Goal: Transaction & Acquisition: Book appointment/travel/reservation

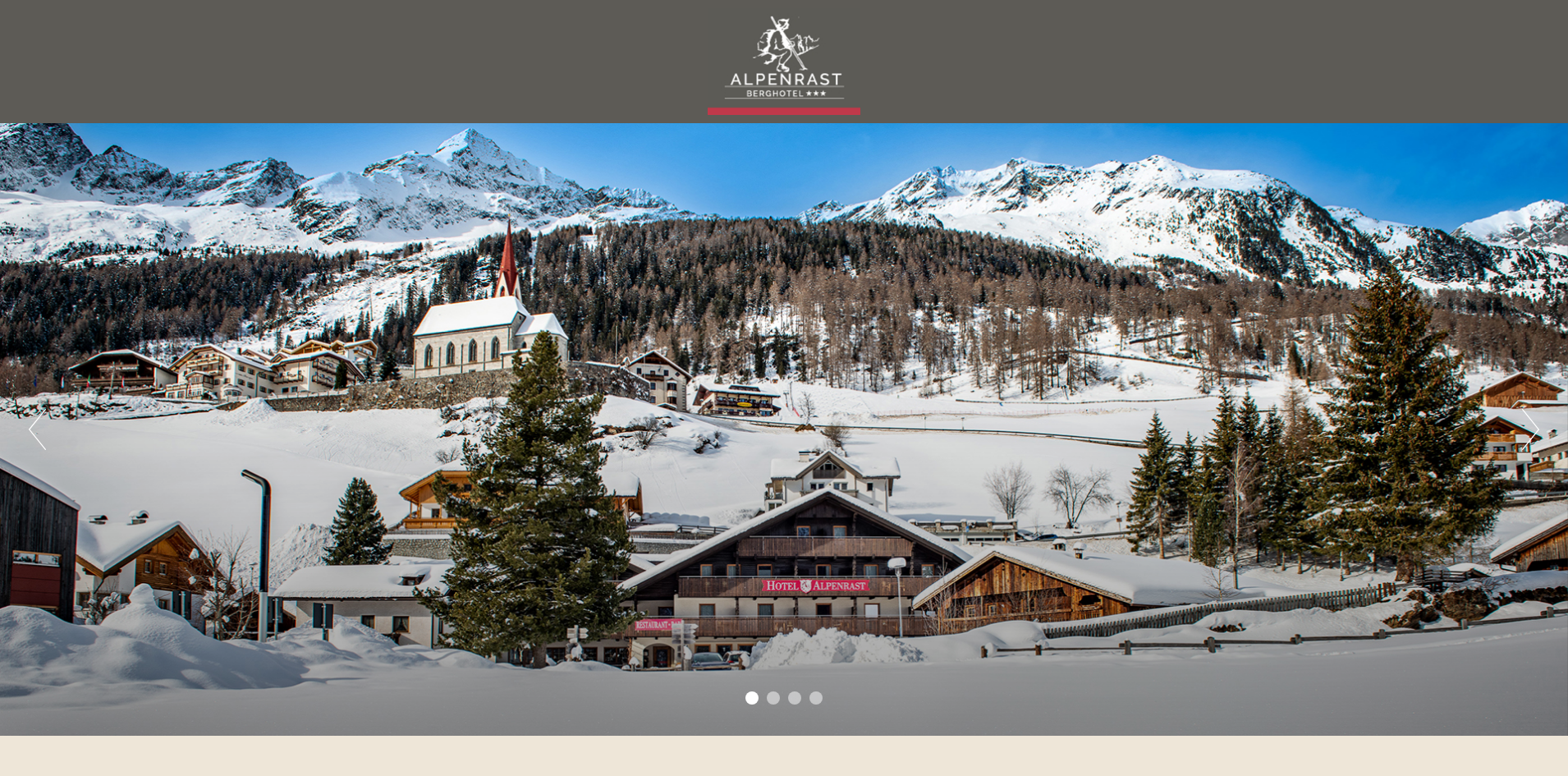
click at [1531, 427] on button "Next" at bounding box center [1530, 429] width 18 height 41
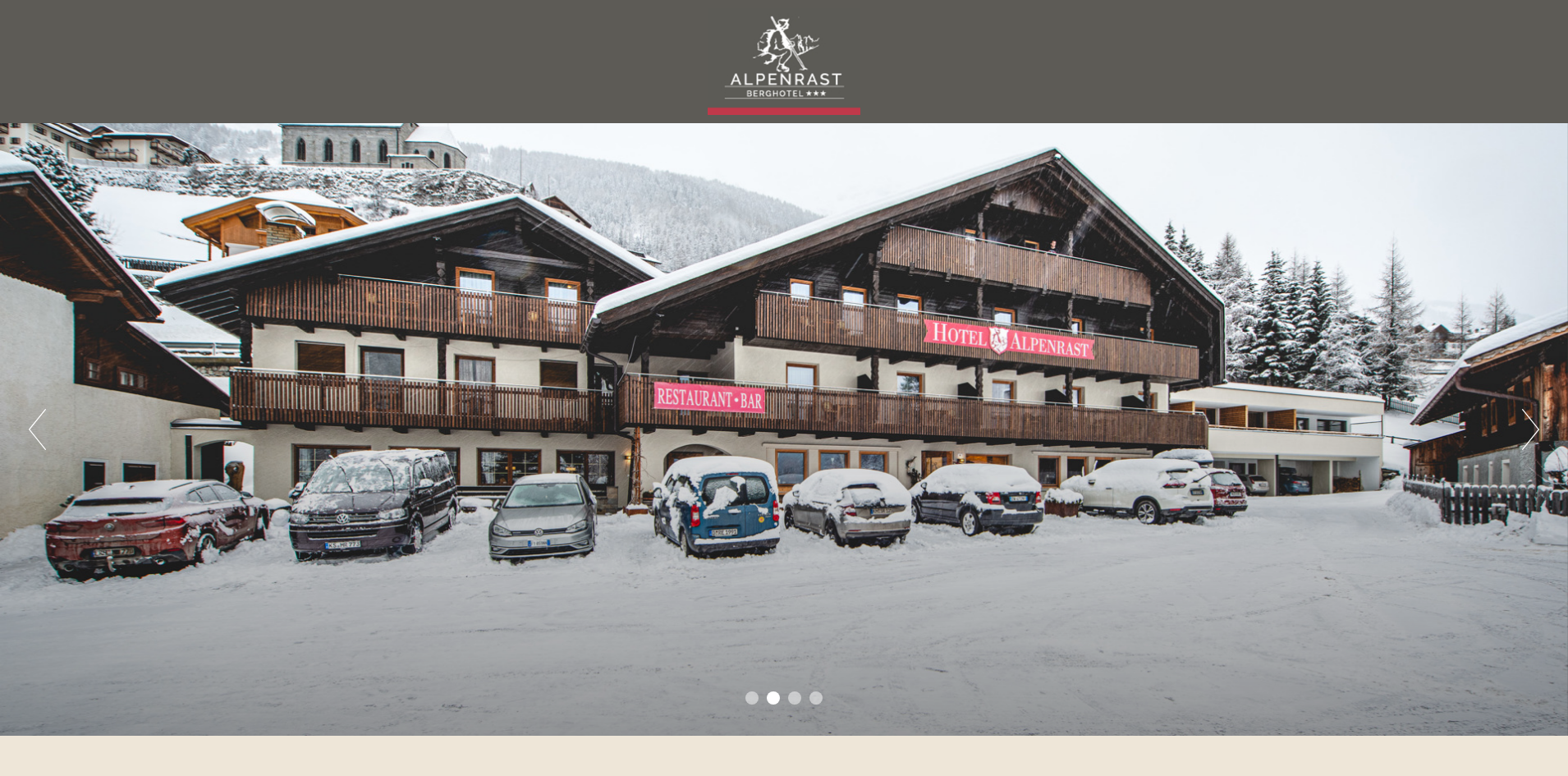
click at [1531, 427] on button "Next" at bounding box center [1530, 429] width 18 height 41
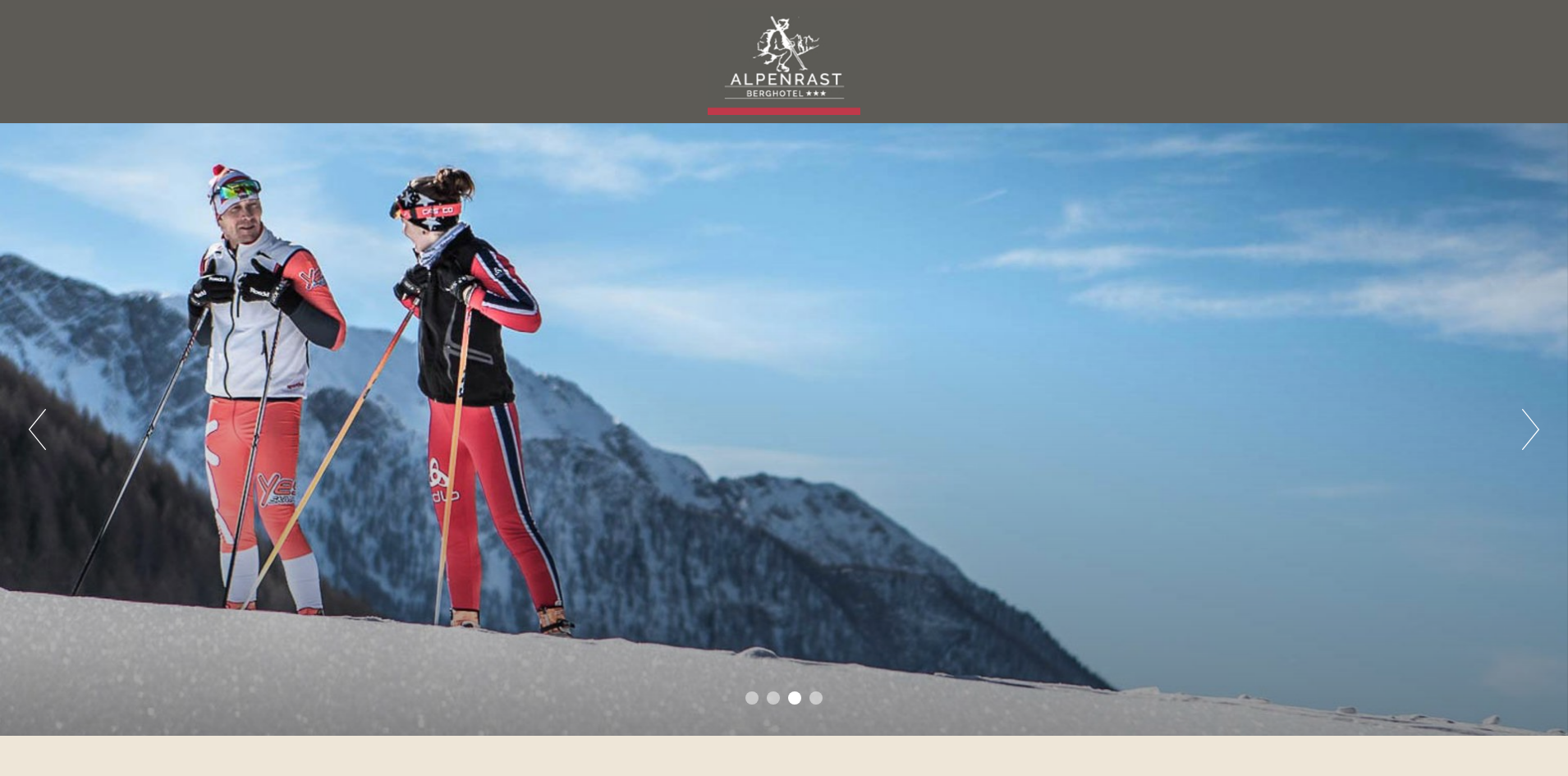
click at [1531, 427] on button "Next" at bounding box center [1530, 429] width 18 height 41
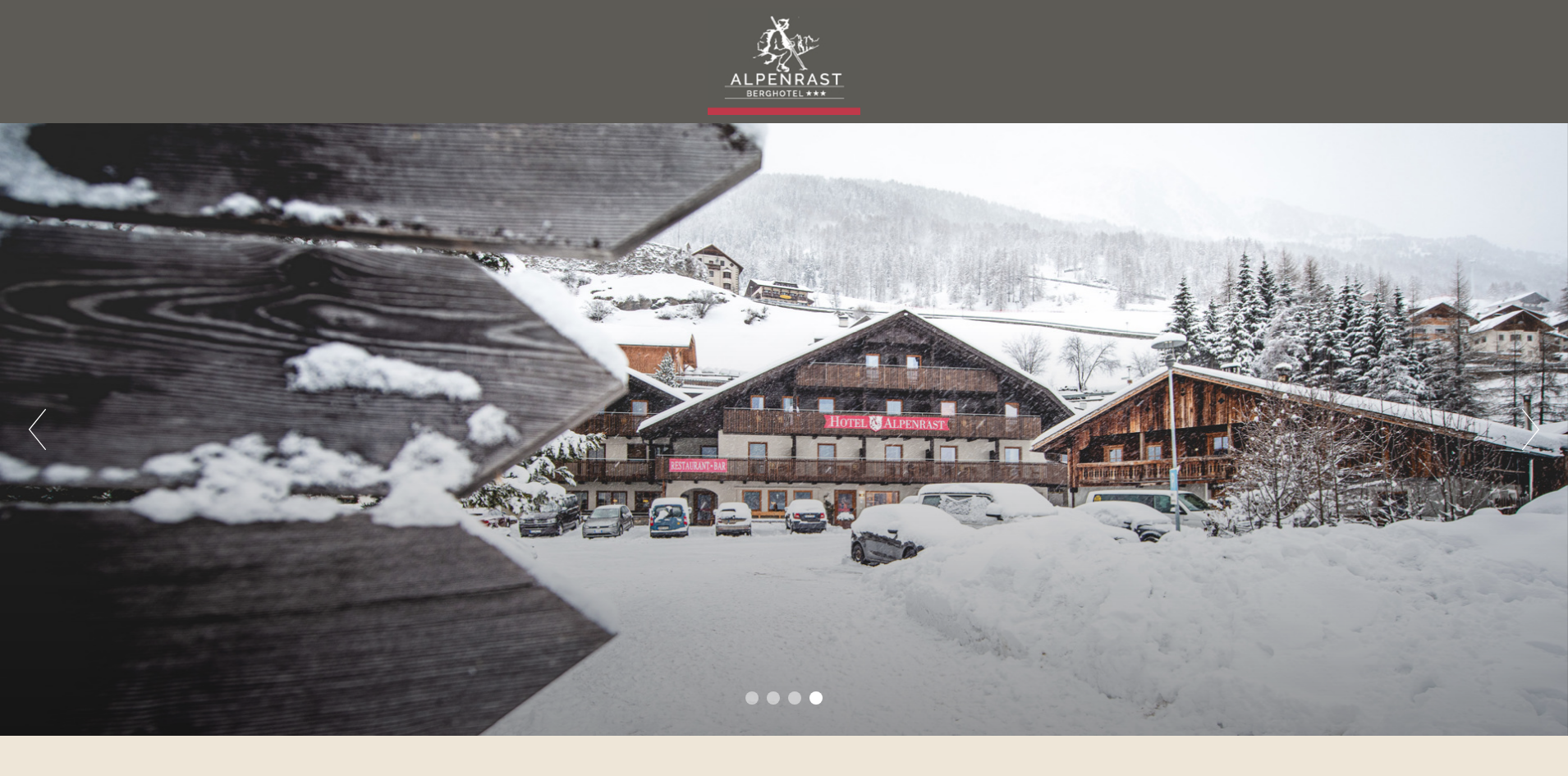
click at [1531, 427] on button "Next" at bounding box center [1530, 429] width 18 height 41
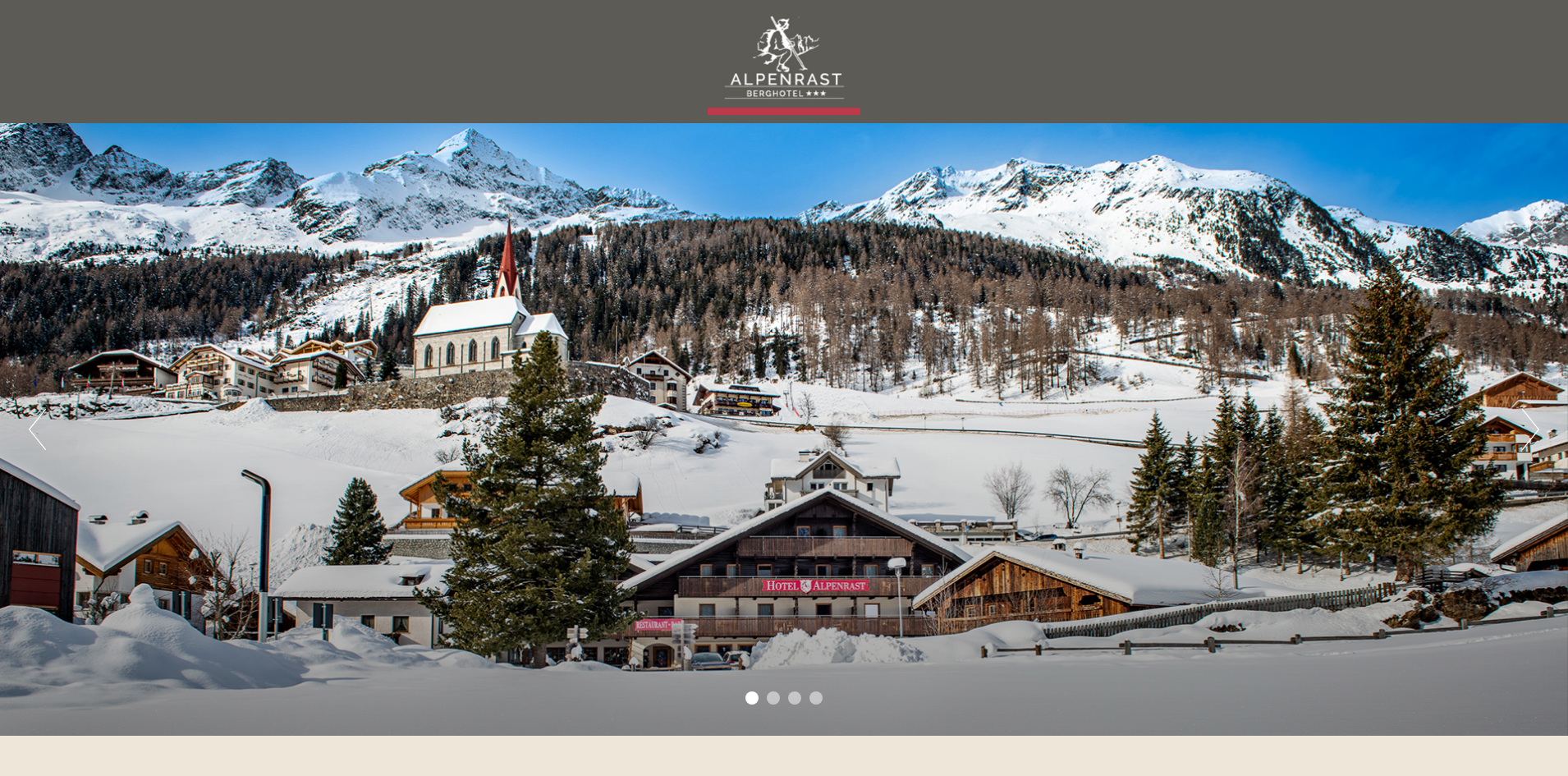
click at [1531, 427] on button "Next" at bounding box center [1530, 429] width 18 height 41
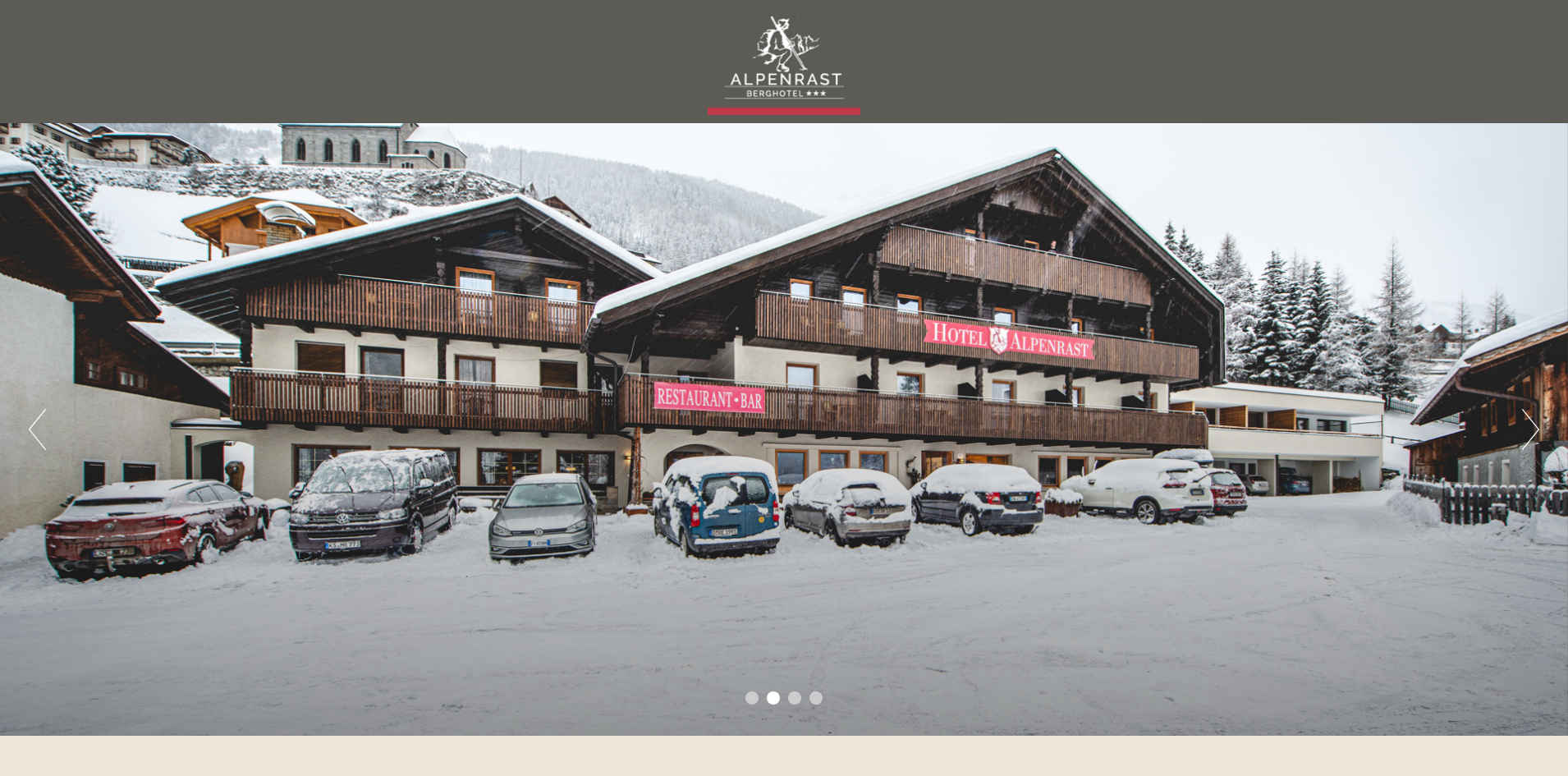
click at [1531, 427] on button "Next" at bounding box center [1530, 429] width 18 height 41
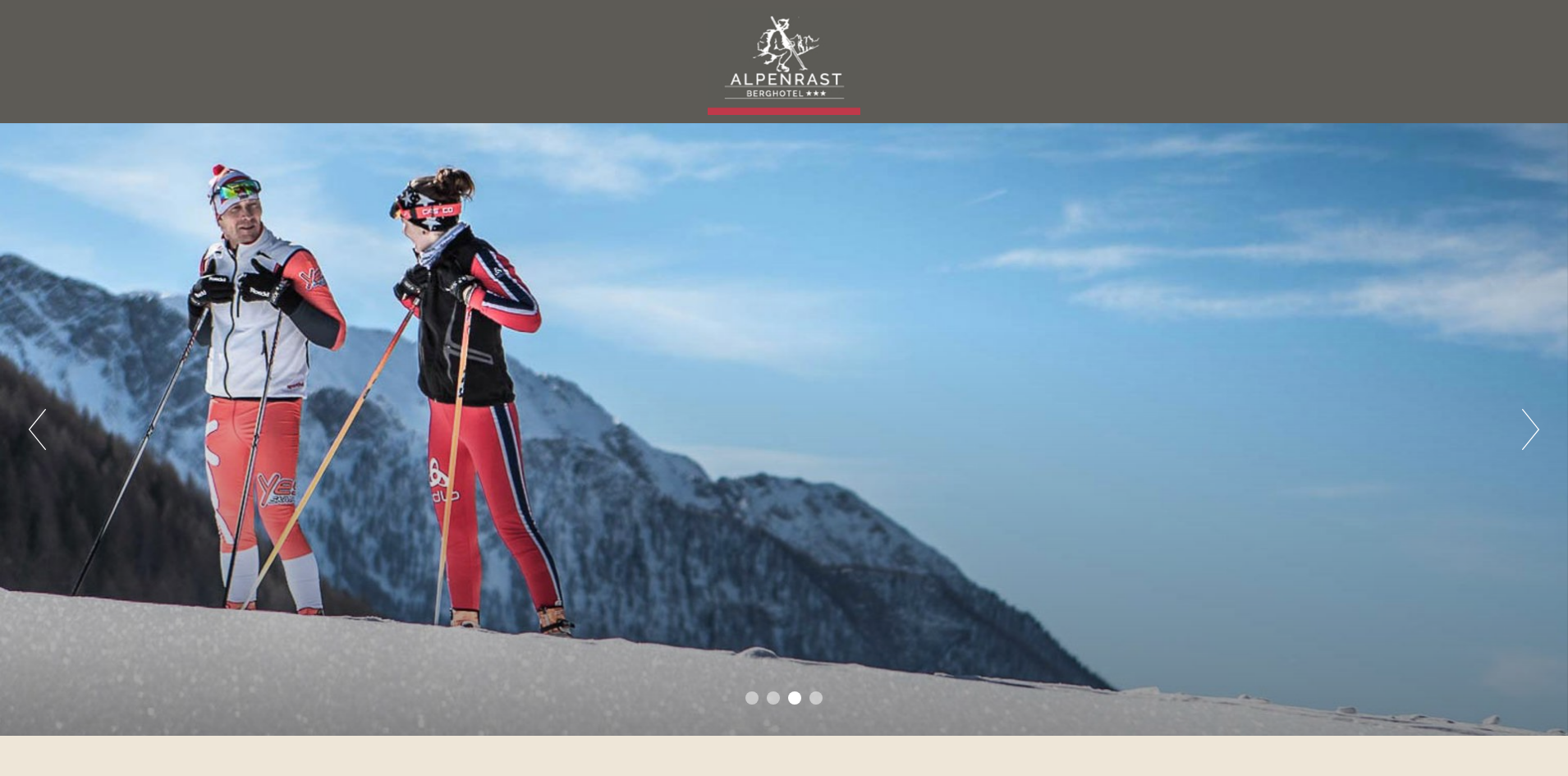
click at [1531, 427] on button "Next" at bounding box center [1530, 429] width 18 height 41
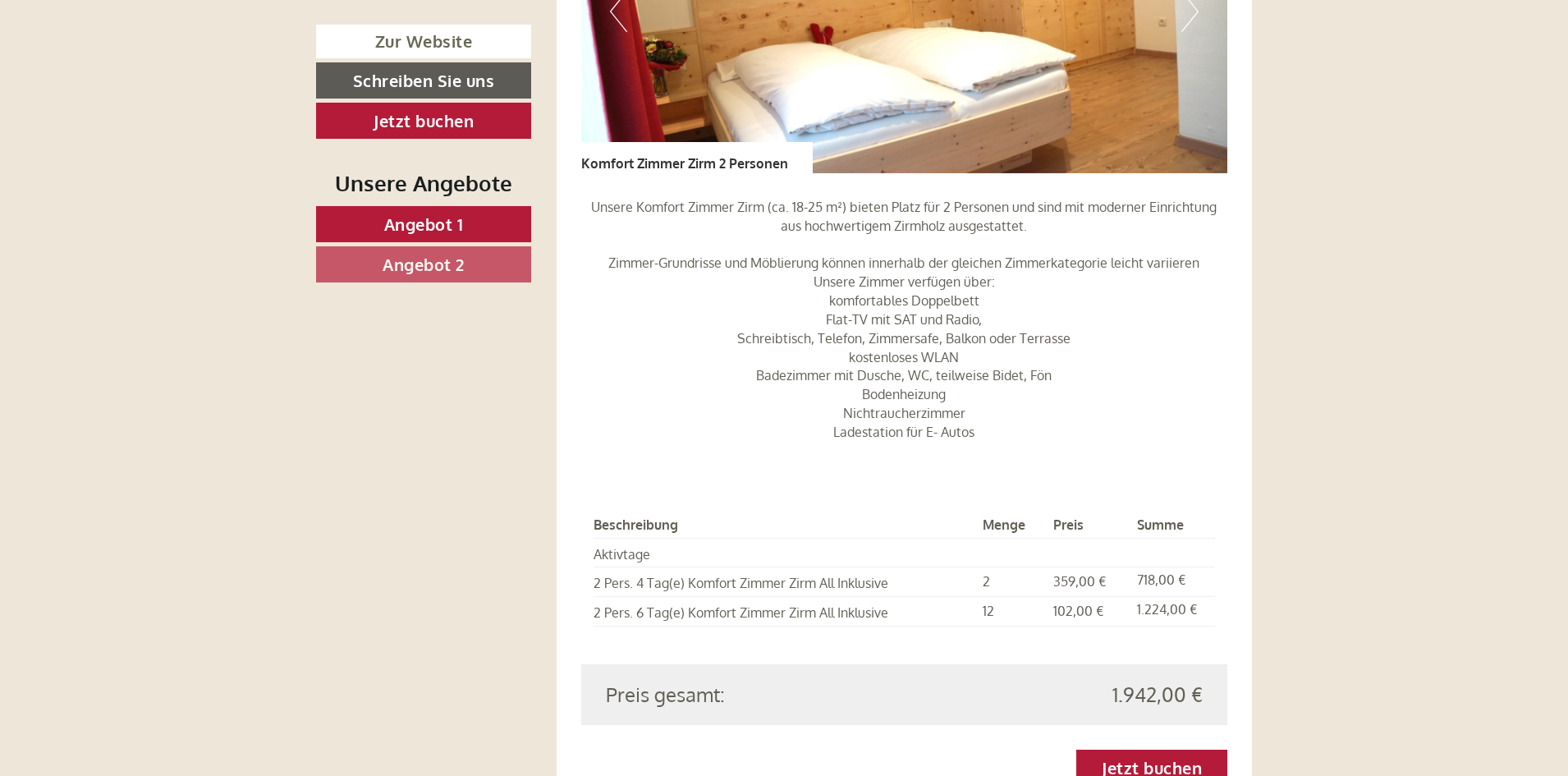
scroll to position [1232, 0]
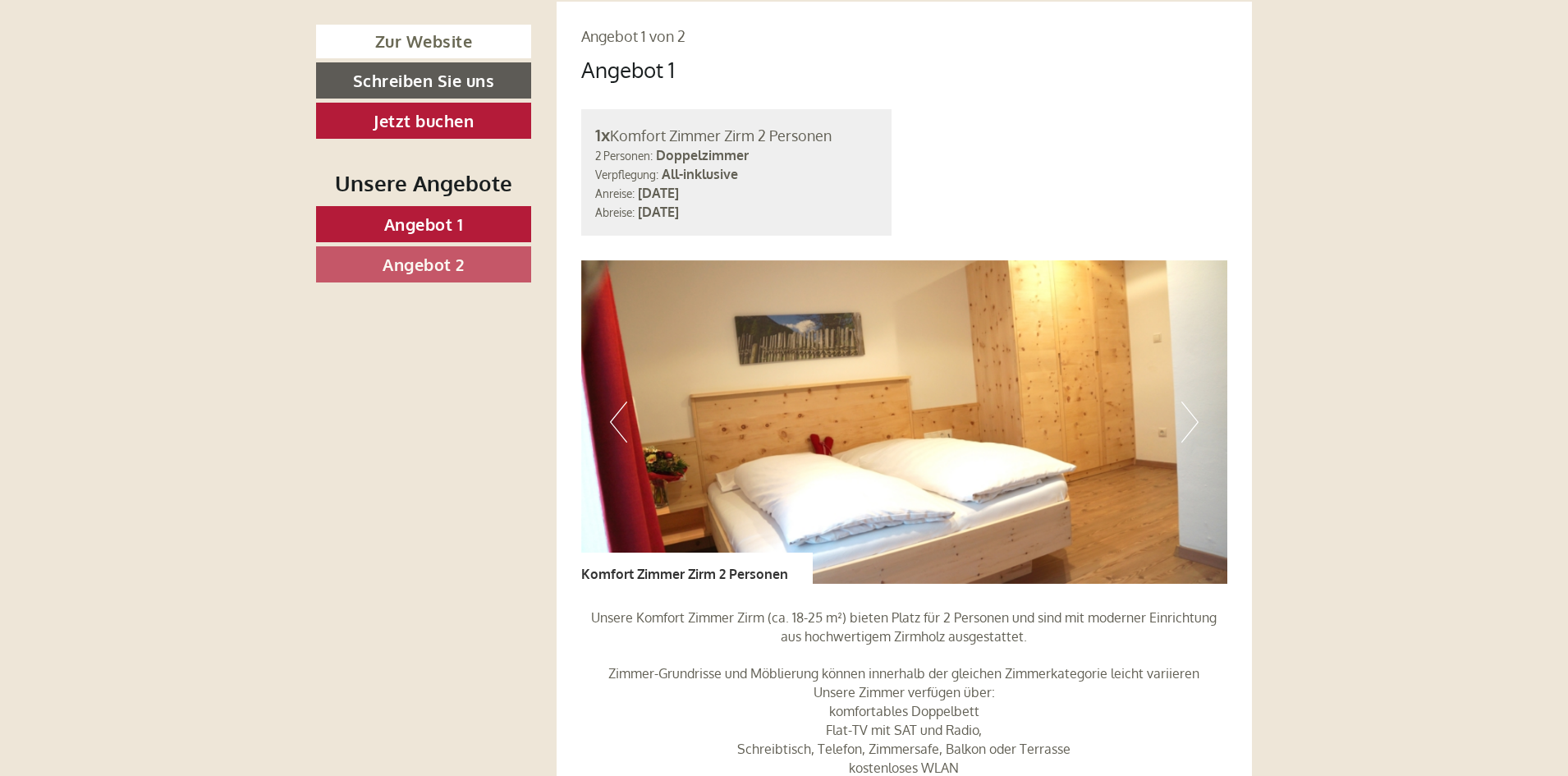
click at [1191, 401] on button "Next" at bounding box center [1189, 422] width 18 height 41
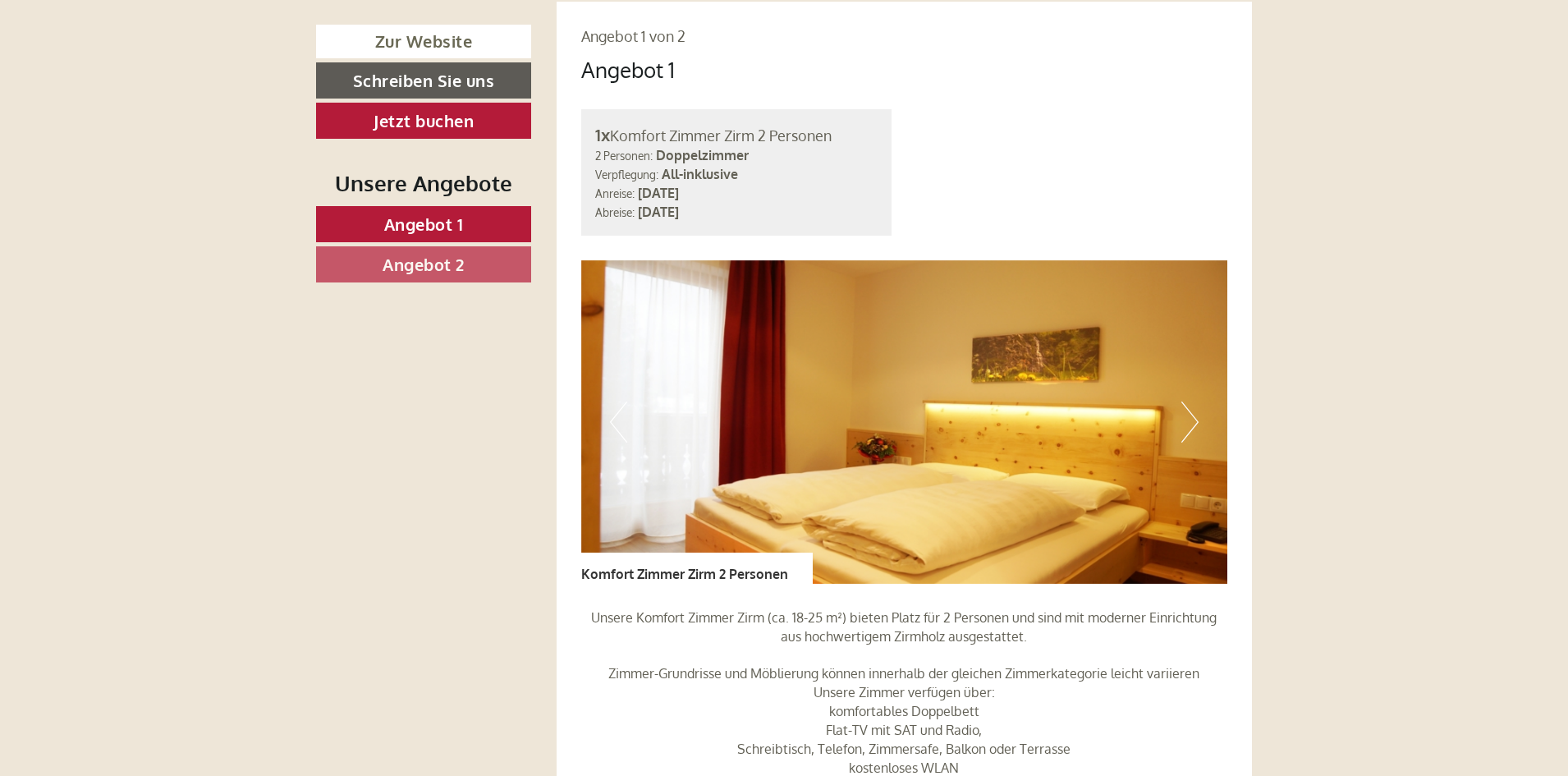
click at [1191, 401] on button "Next" at bounding box center [1189, 422] width 18 height 41
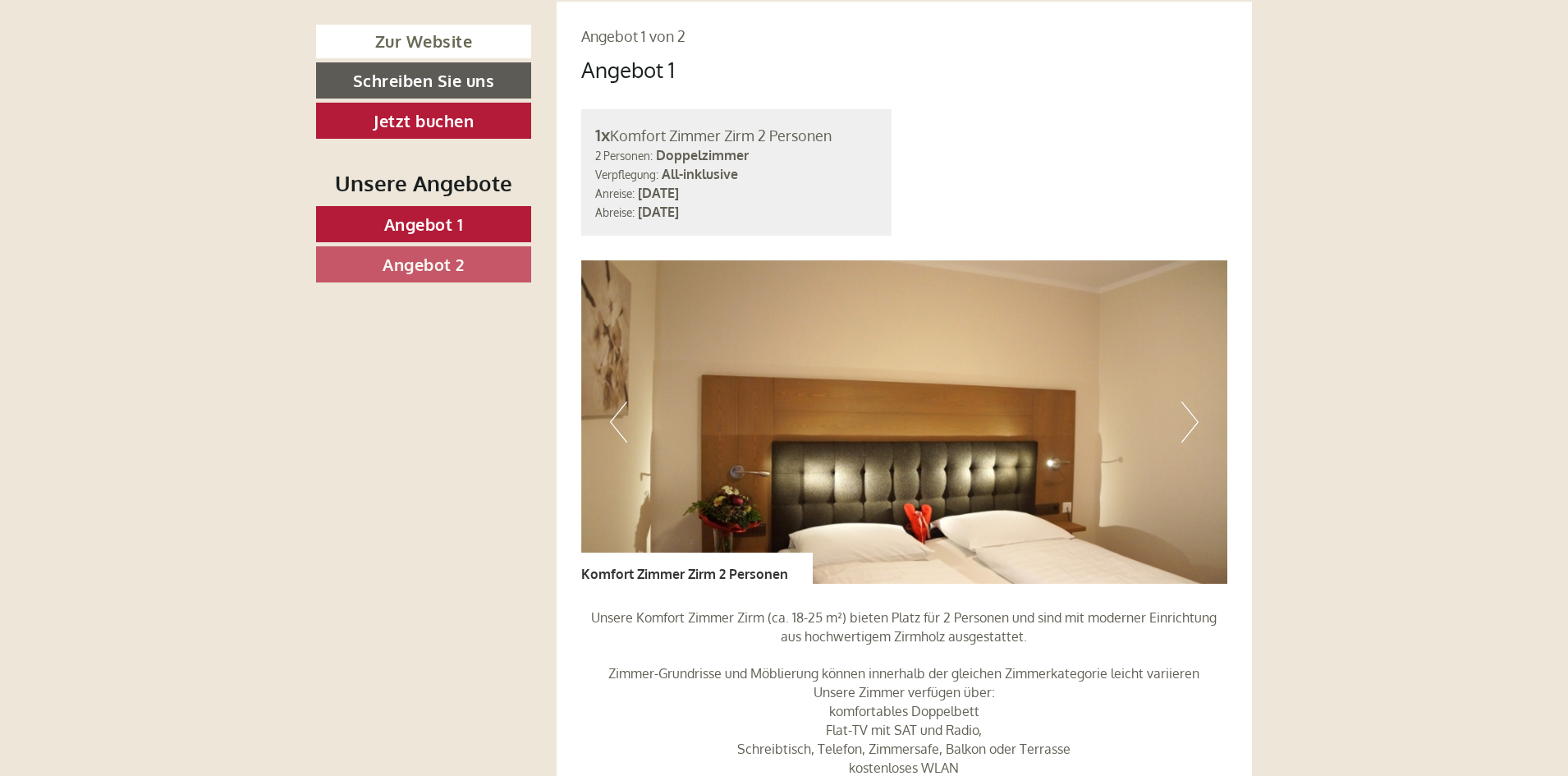
click at [1191, 401] on button "Next" at bounding box center [1189, 422] width 18 height 41
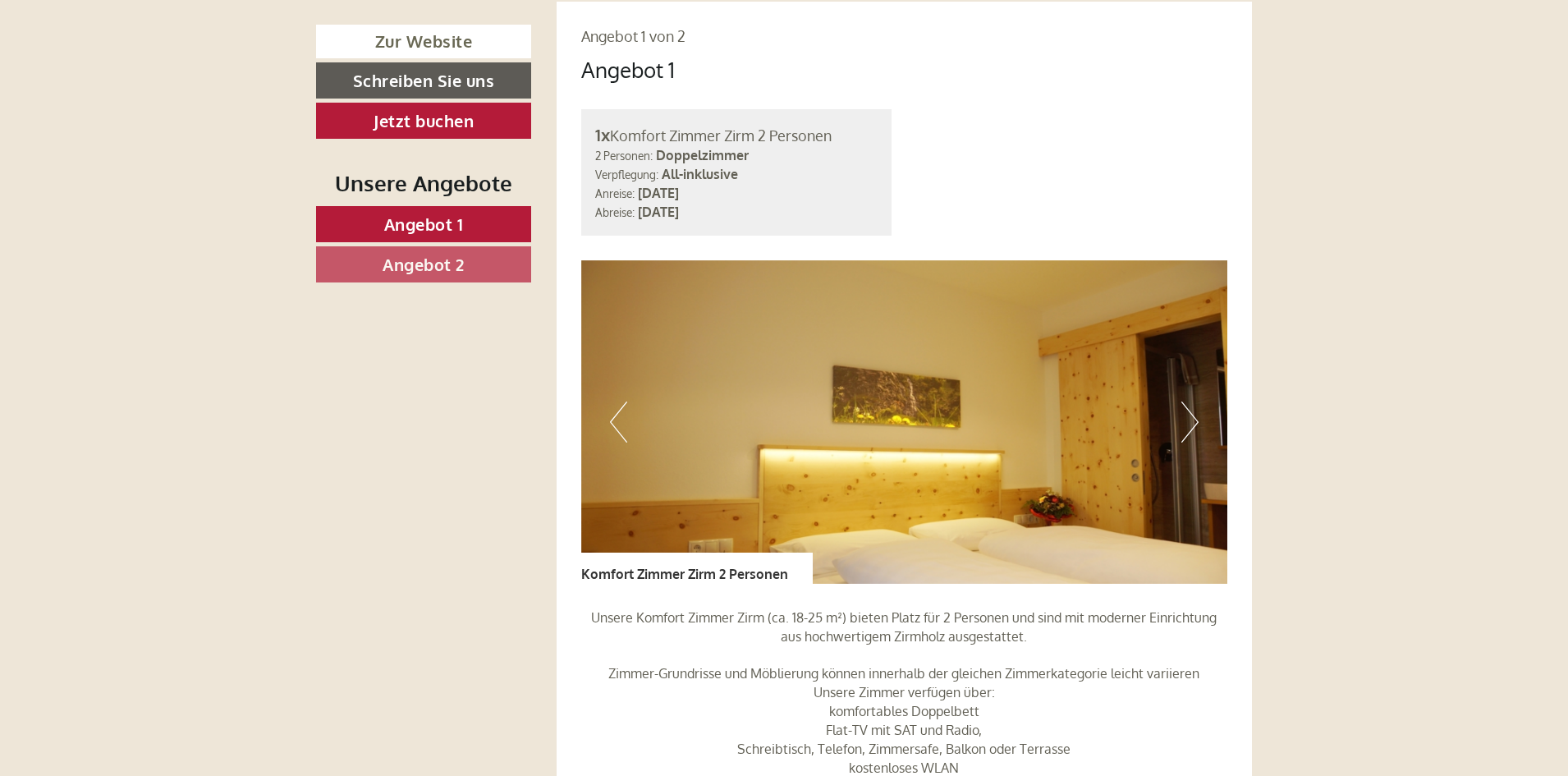
click at [1191, 401] on button "Next" at bounding box center [1189, 422] width 18 height 41
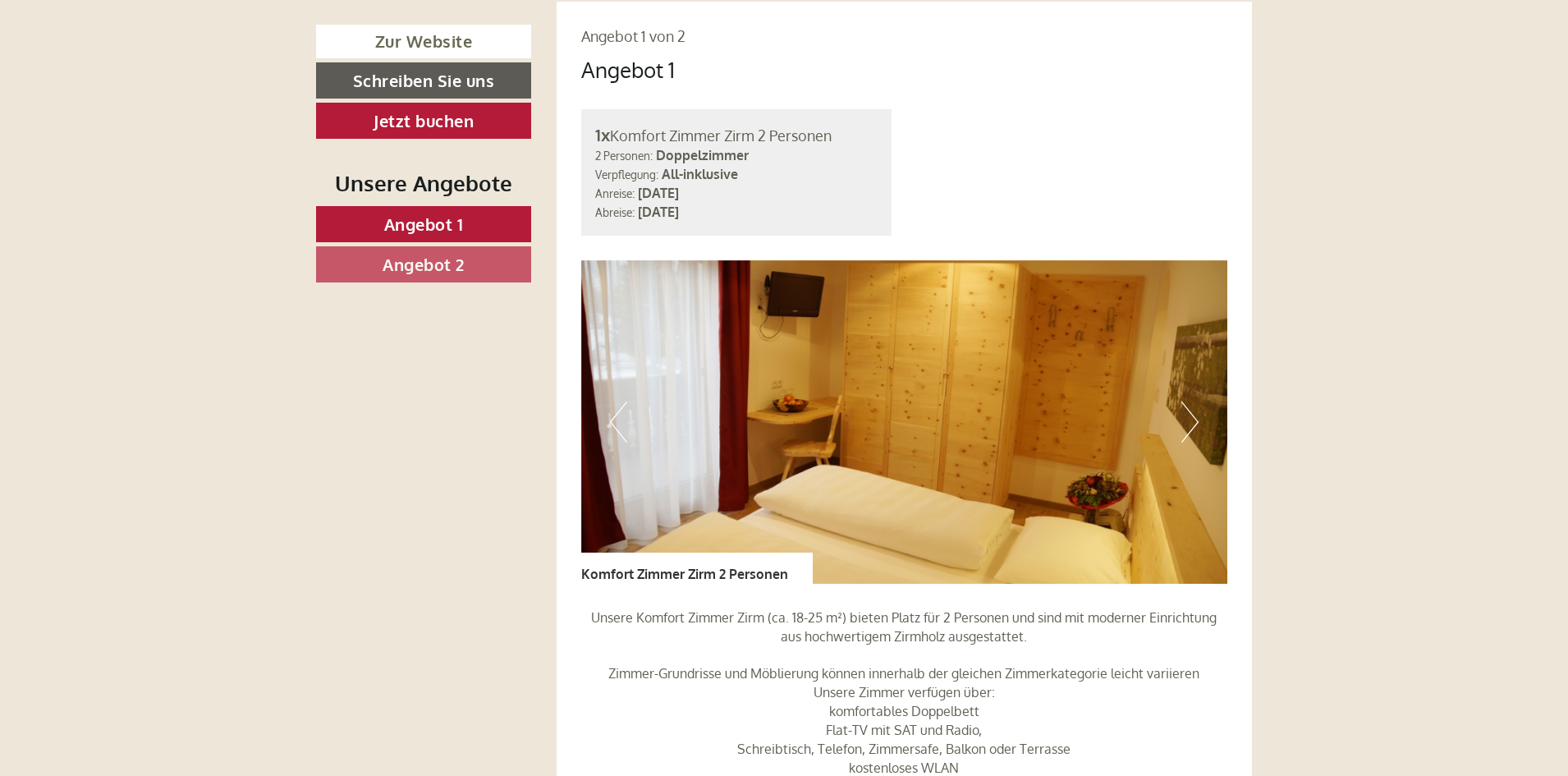
click at [1191, 401] on button "Next" at bounding box center [1189, 422] width 18 height 41
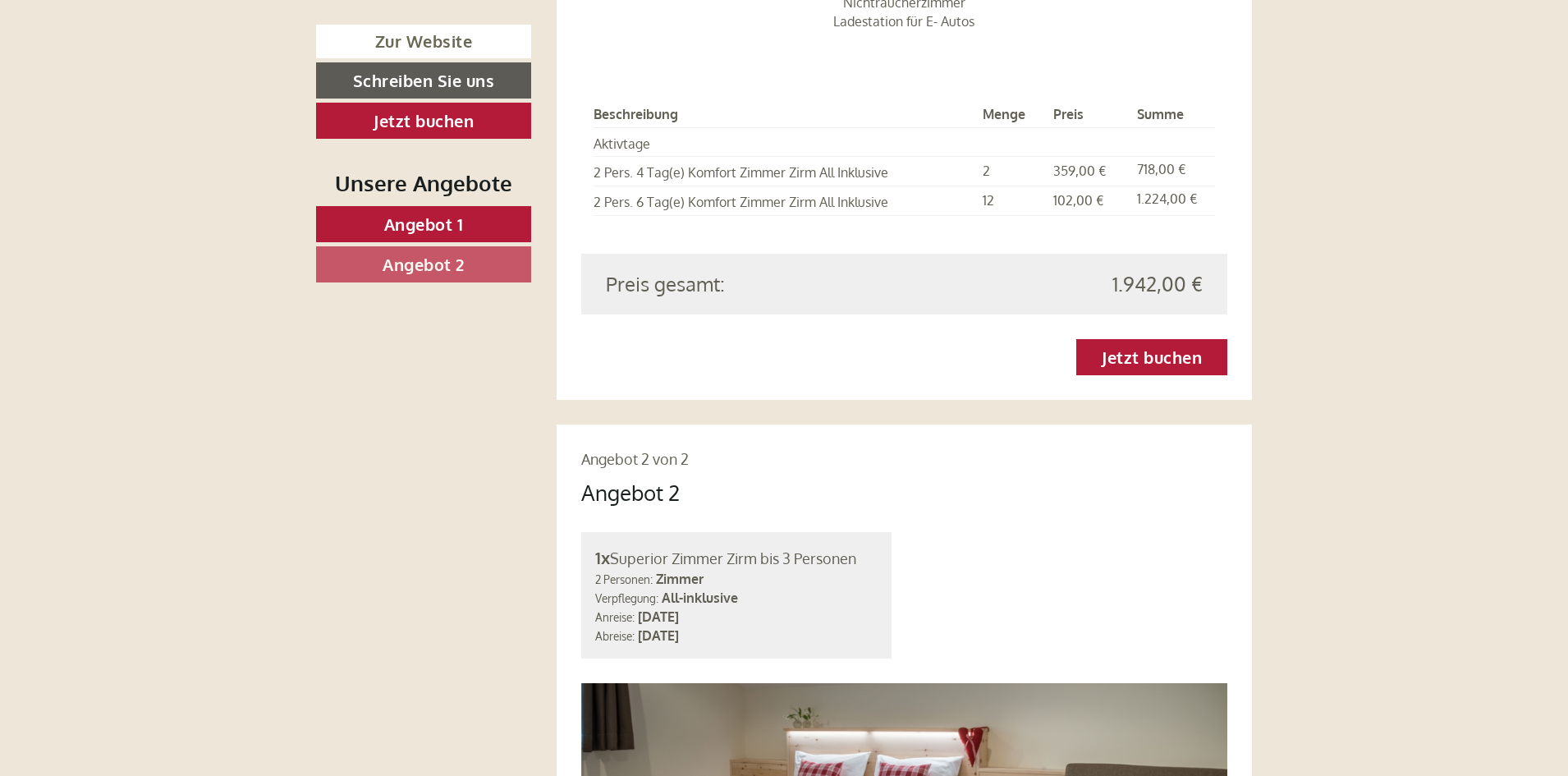
scroll to position [2463, 0]
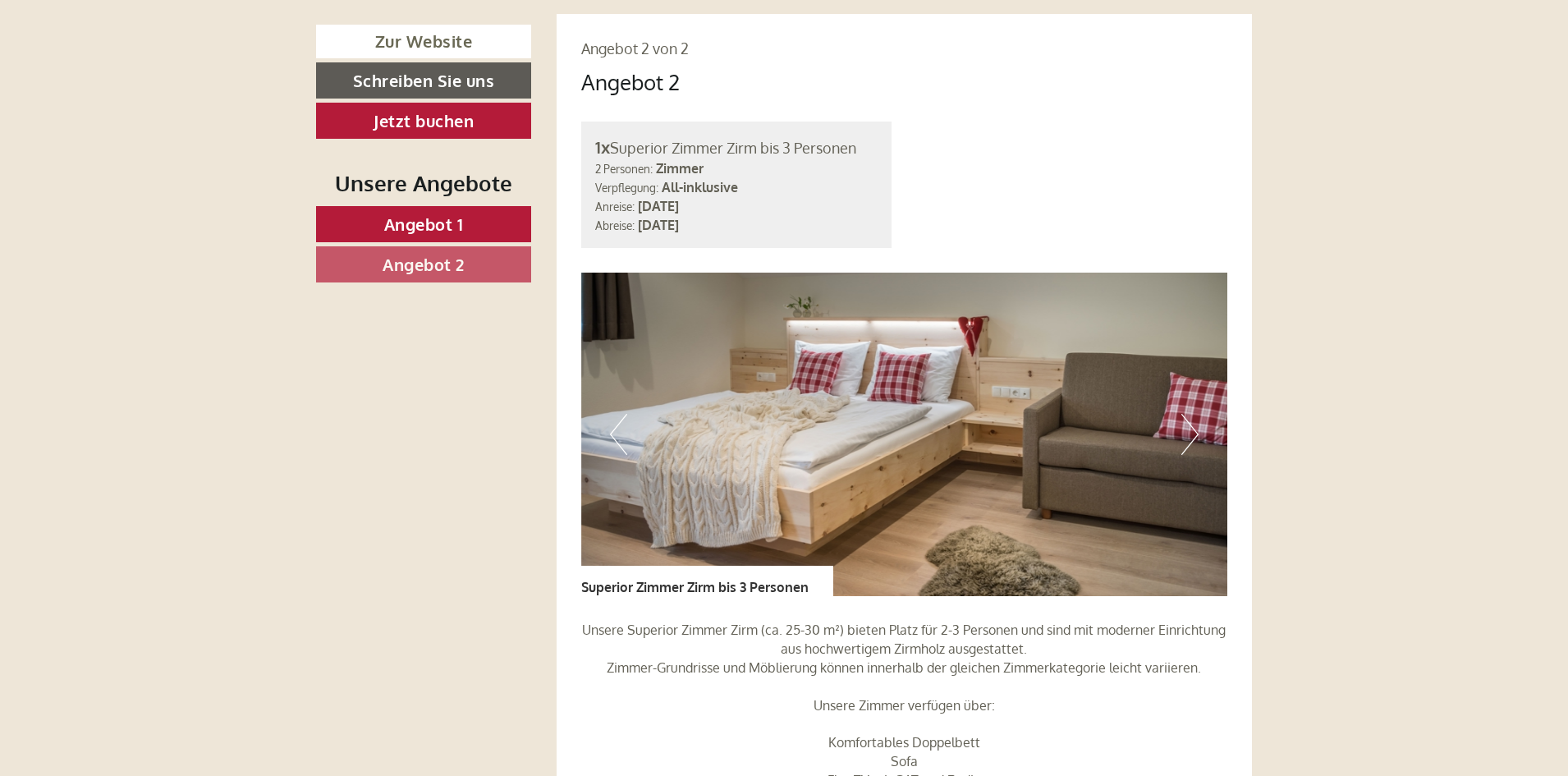
click at [1188, 414] on button "Next" at bounding box center [1189, 434] width 18 height 41
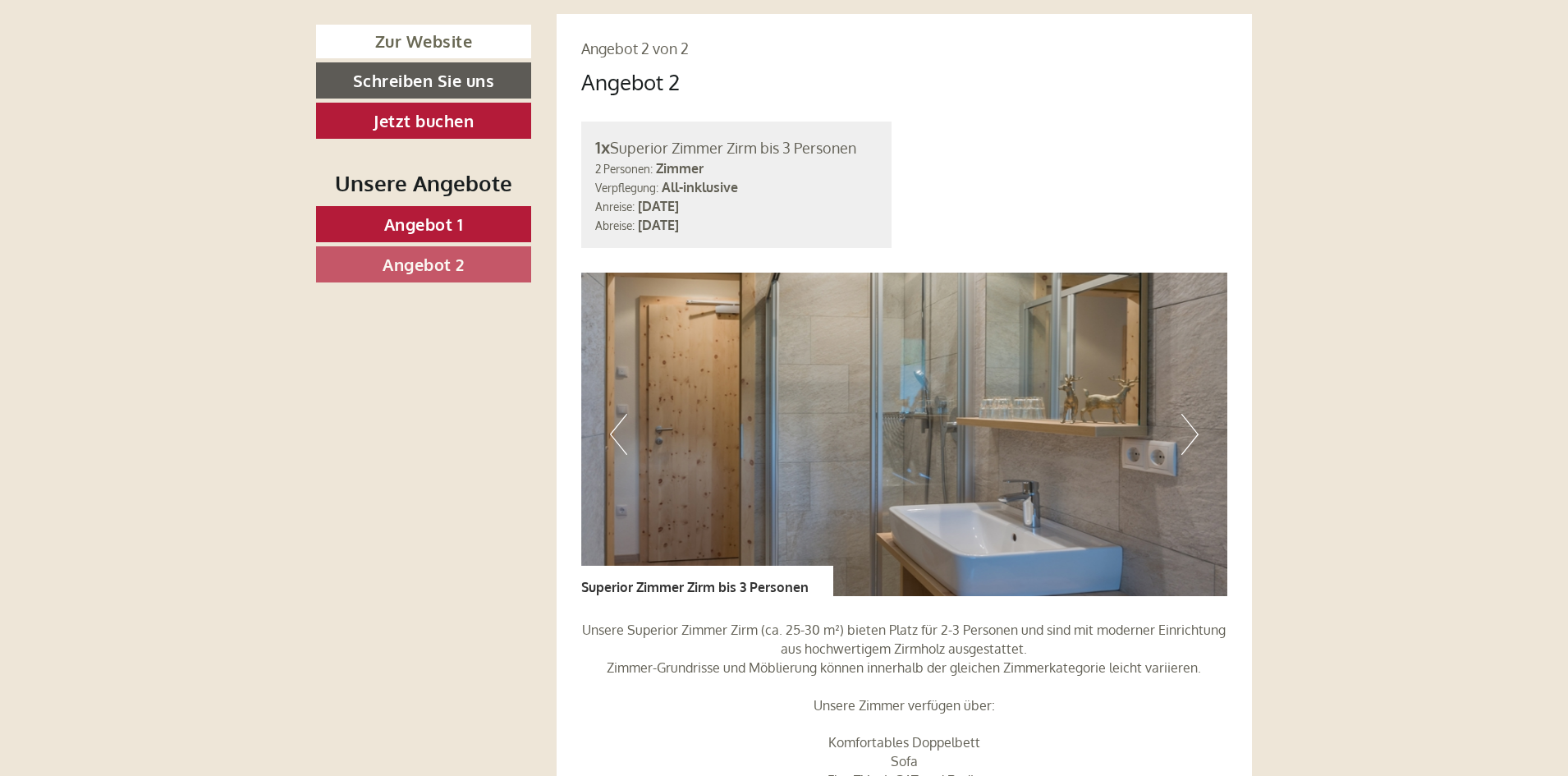
click at [1188, 414] on button "Next" at bounding box center [1189, 434] width 18 height 41
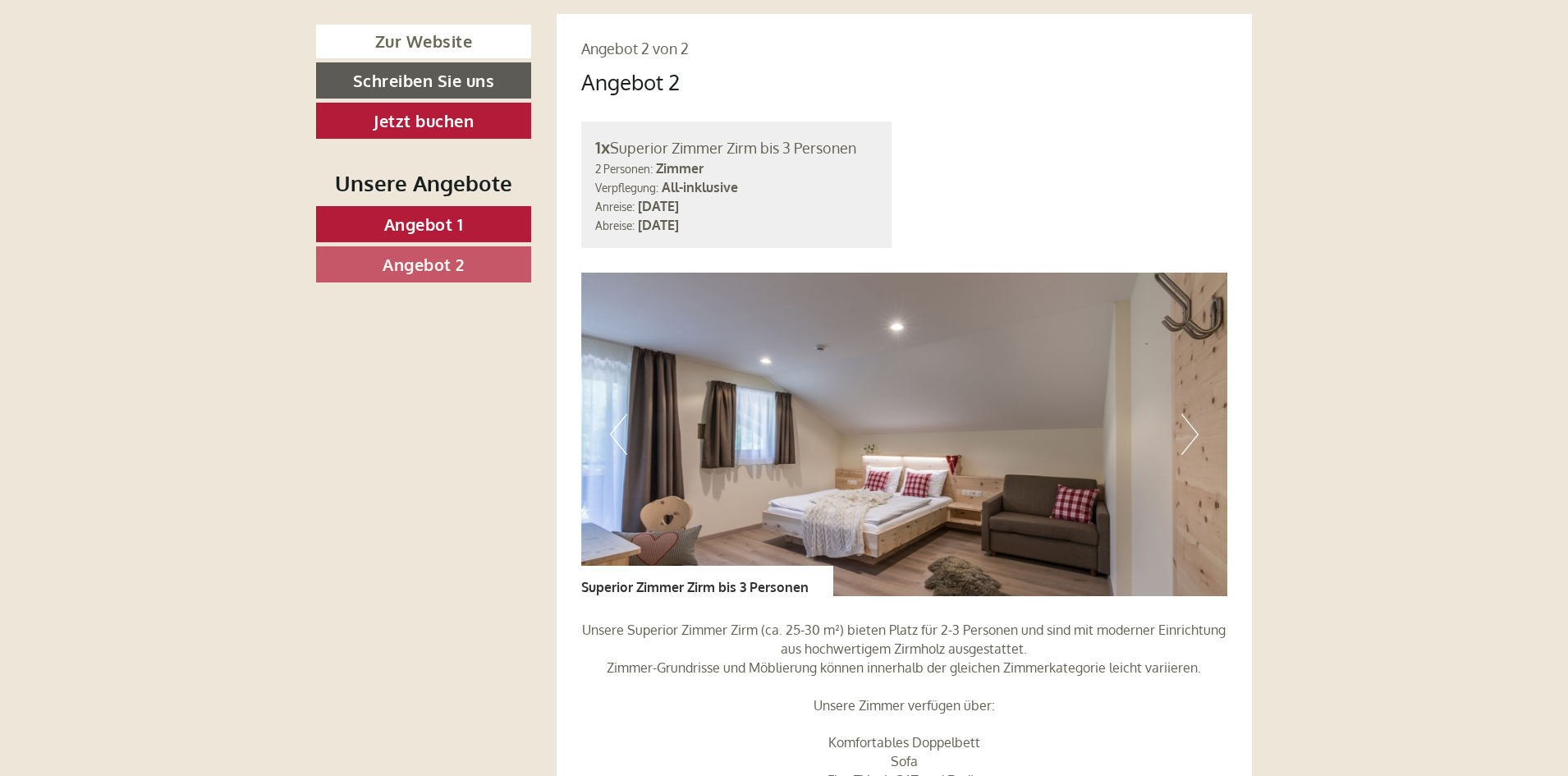
click at [1188, 414] on button "Next" at bounding box center [1189, 434] width 18 height 41
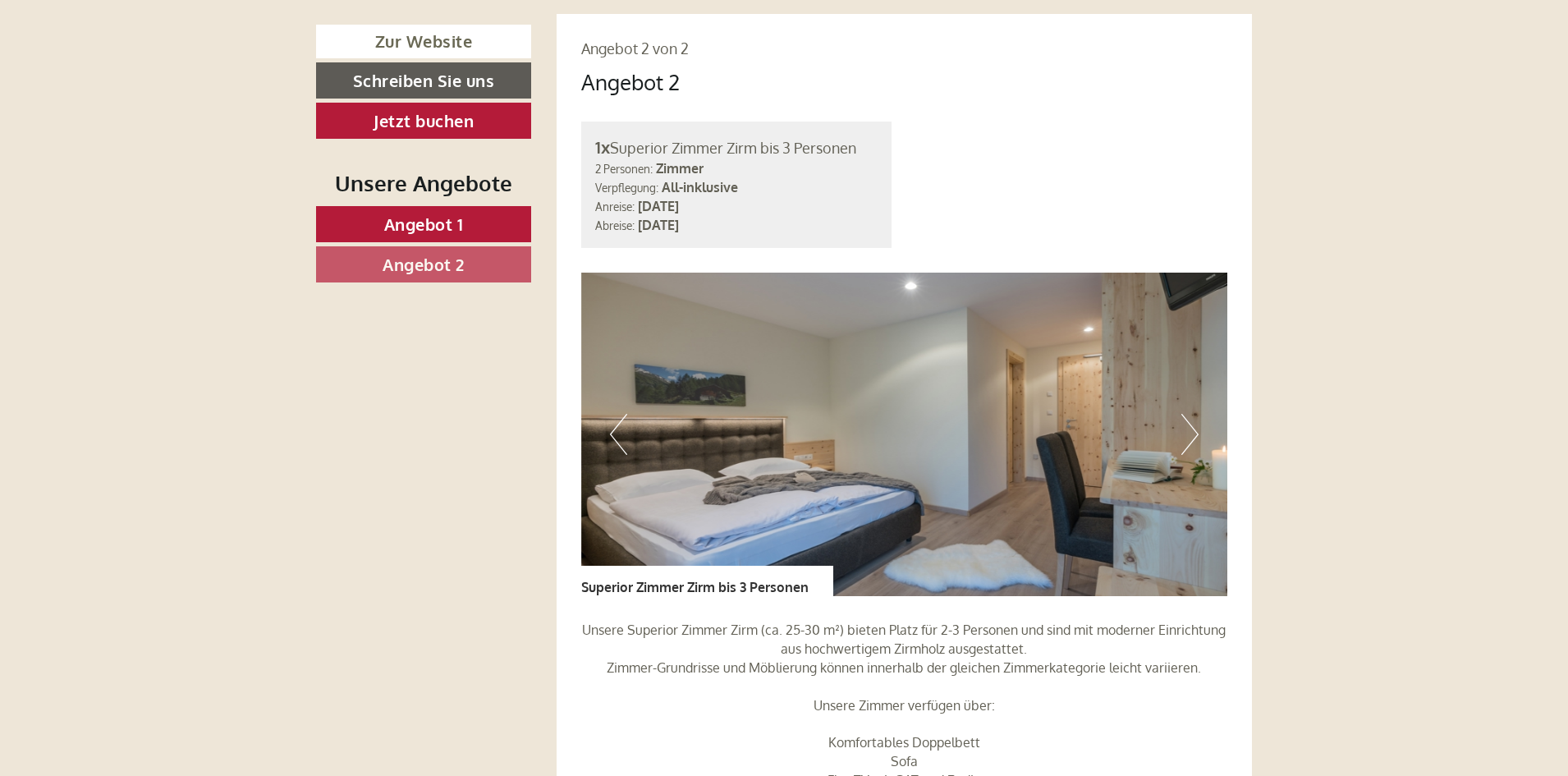
click at [1188, 414] on button "Next" at bounding box center [1189, 434] width 18 height 41
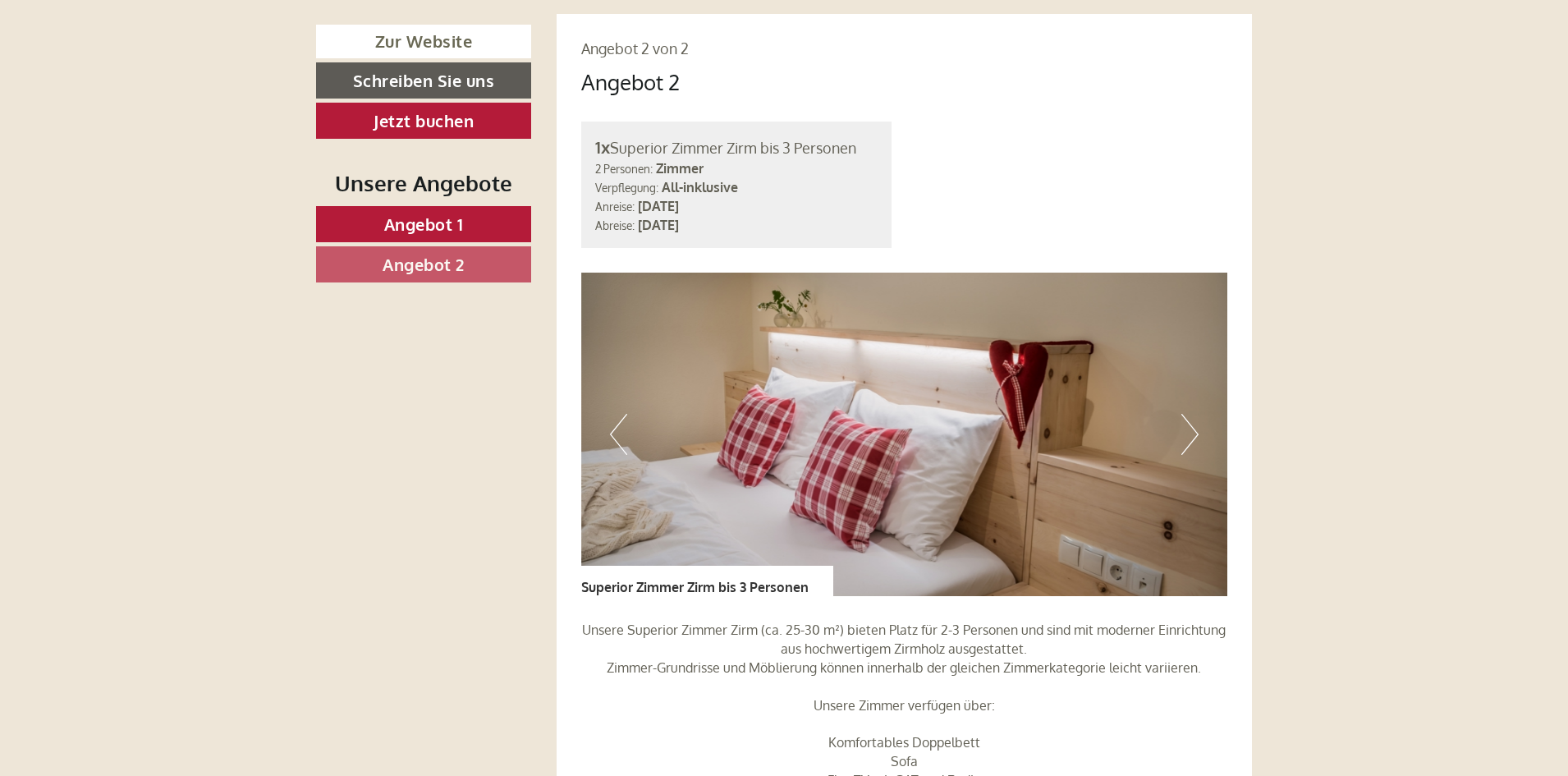
click at [1188, 414] on button "Next" at bounding box center [1189, 434] width 18 height 41
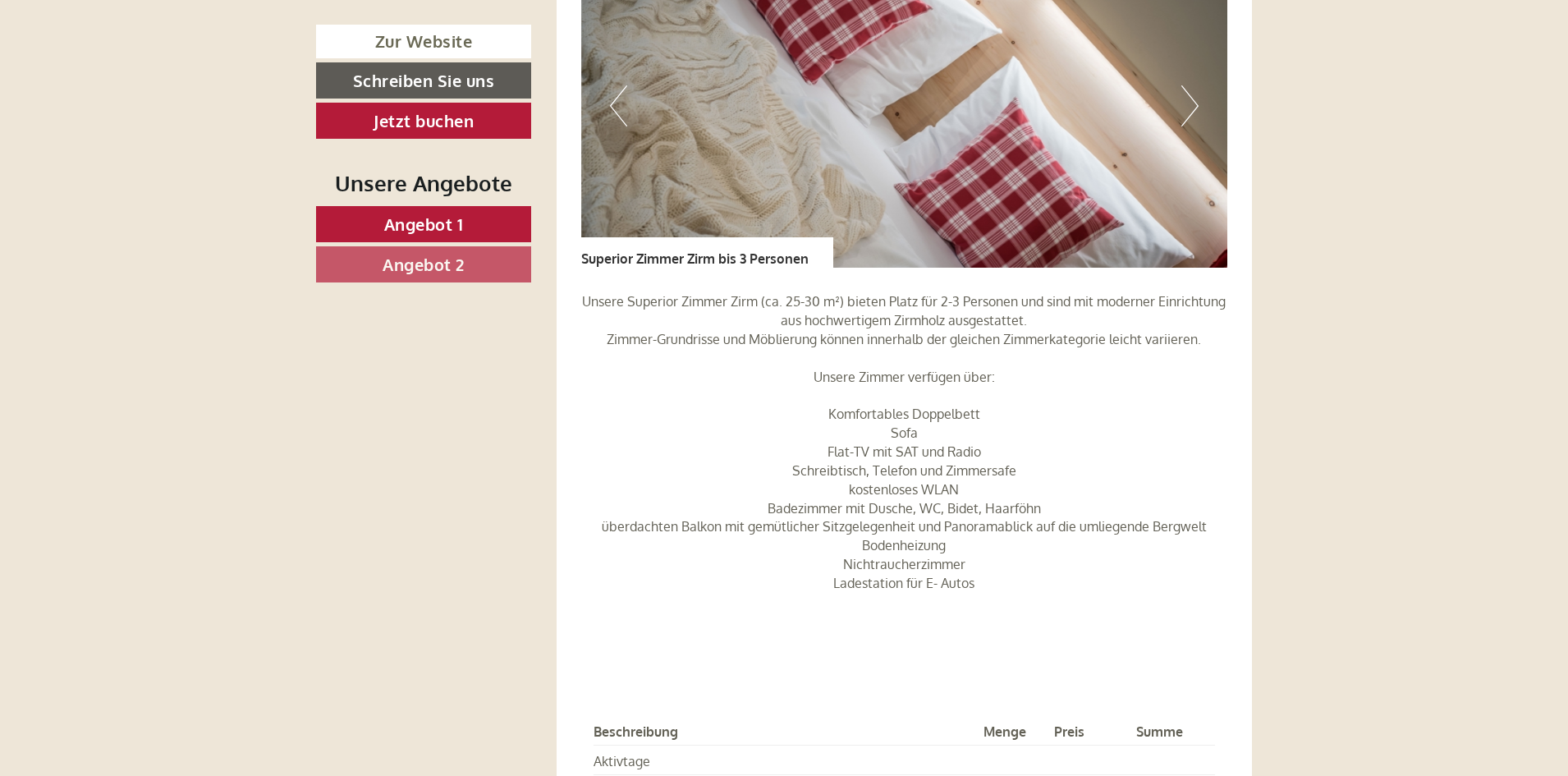
scroll to position [3120, 0]
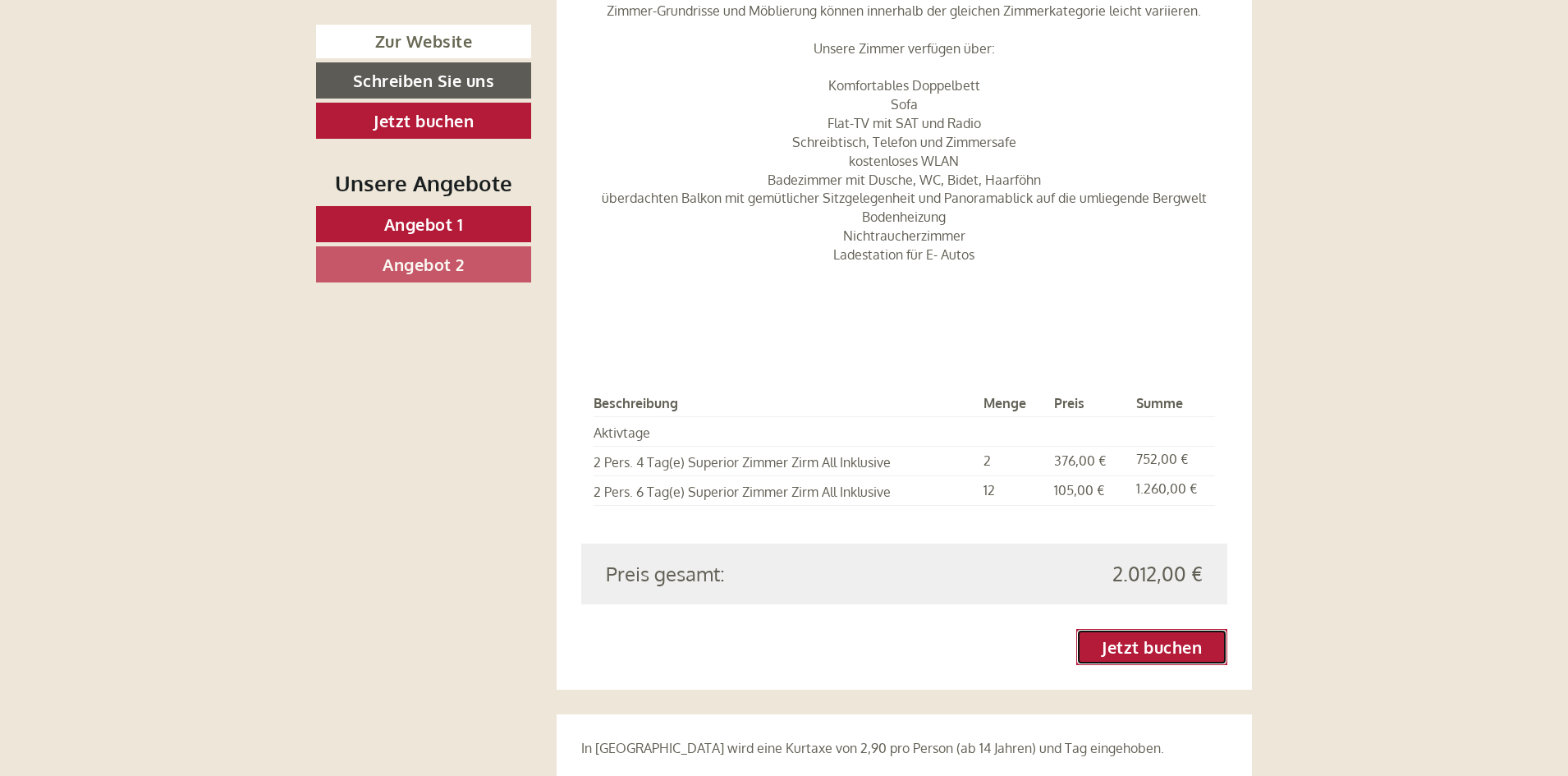
click at [1141, 629] on link "Jetzt buchen" at bounding box center [1151, 647] width 151 height 36
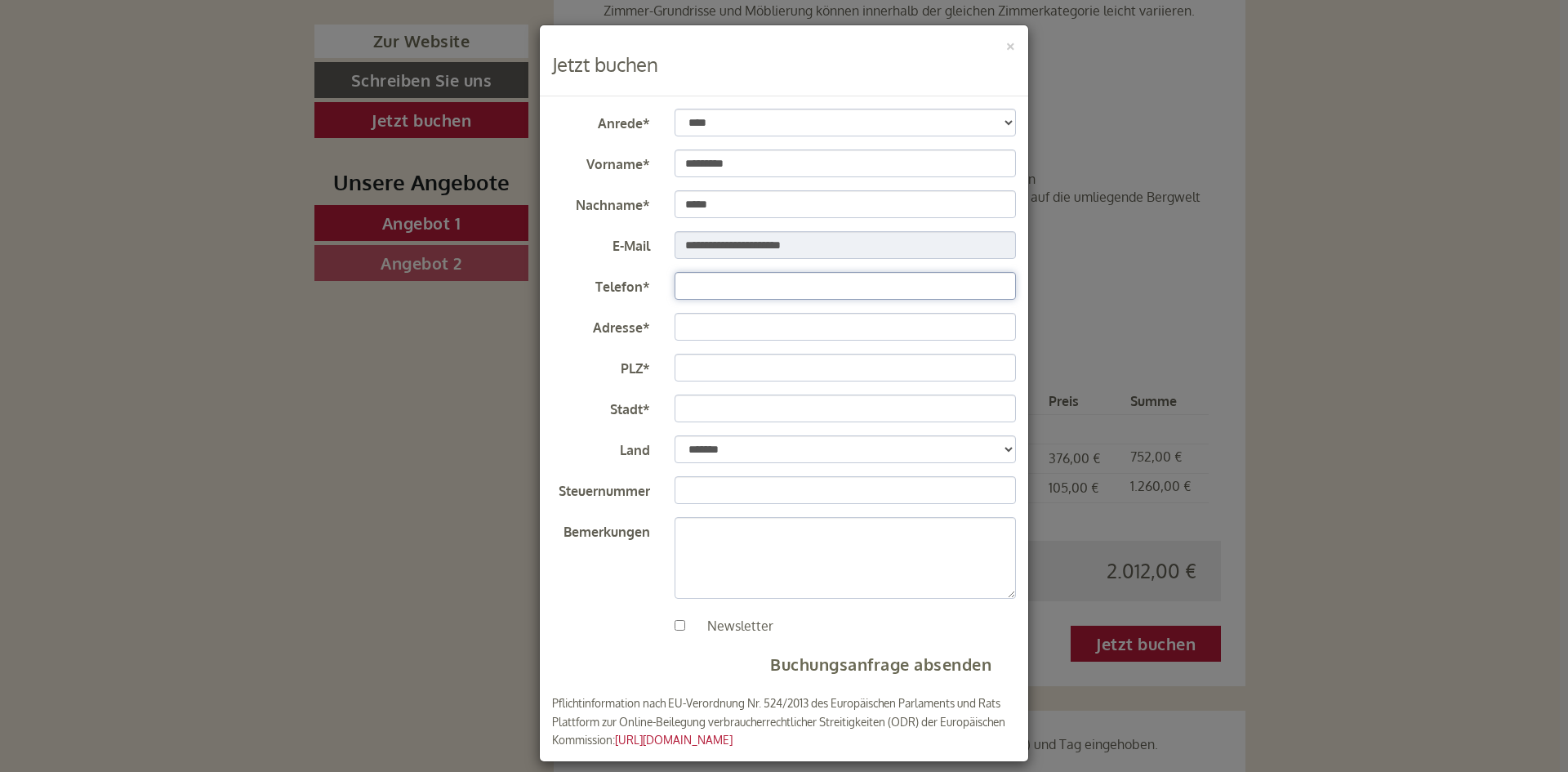
click at [739, 285] on input "Telefon*" at bounding box center [845, 286] width 342 height 28
click at [446, 502] on div "**********" at bounding box center [784, 386] width 1568 height 772
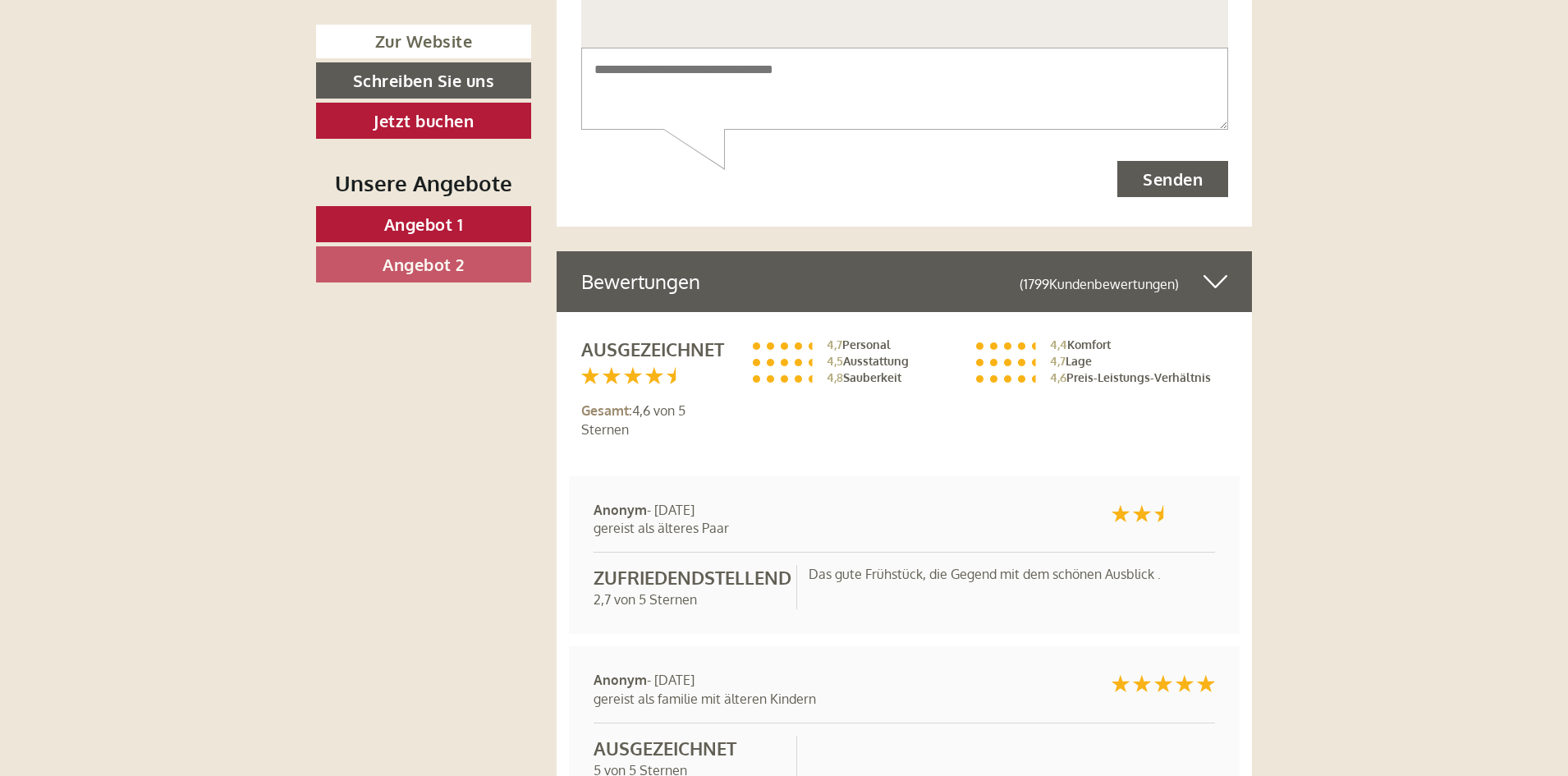
scroll to position [9360, 0]
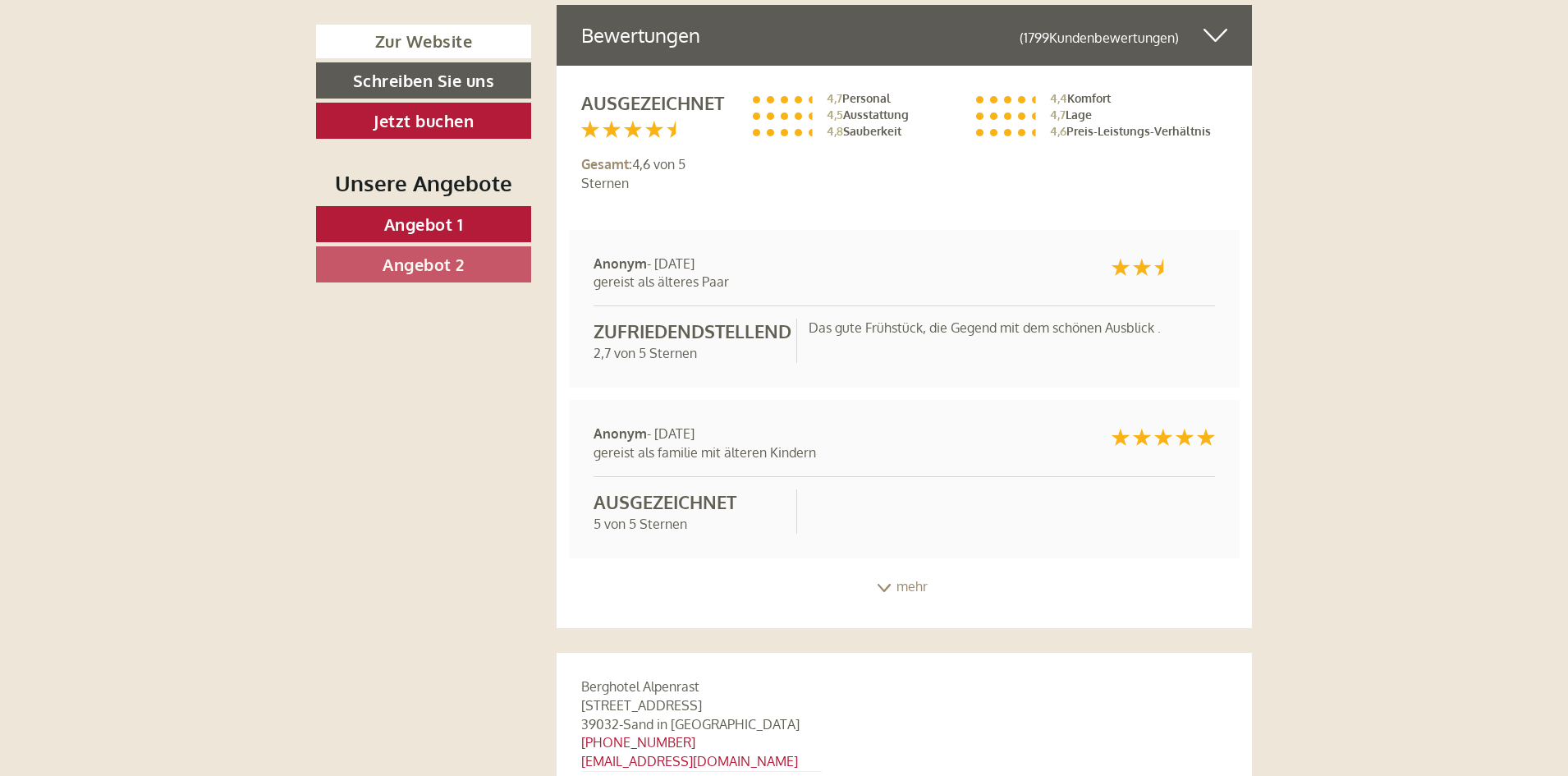
click at [899, 571] on div "mehr" at bounding box center [904, 586] width 696 height 32
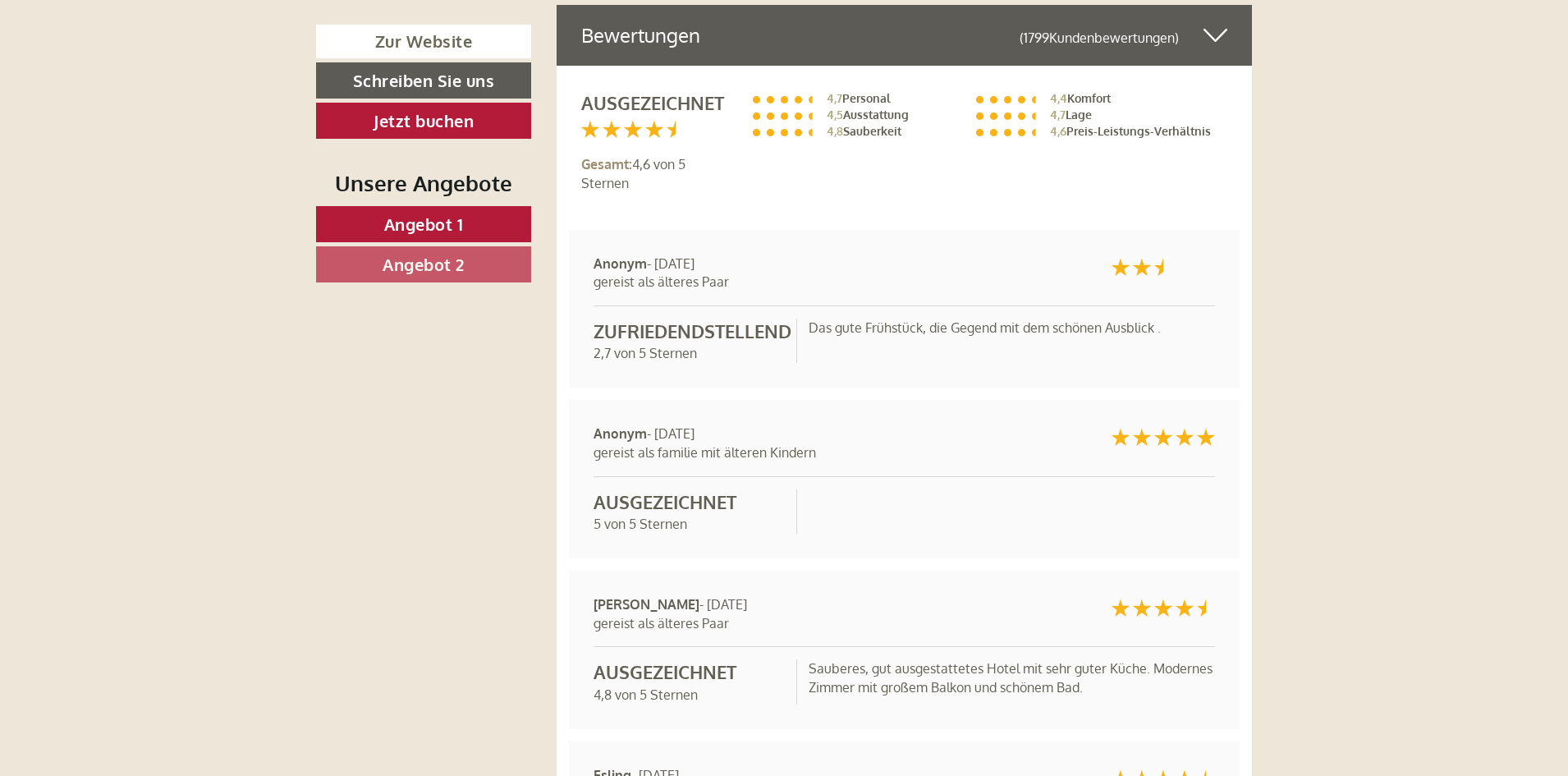
scroll to position [9771, 0]
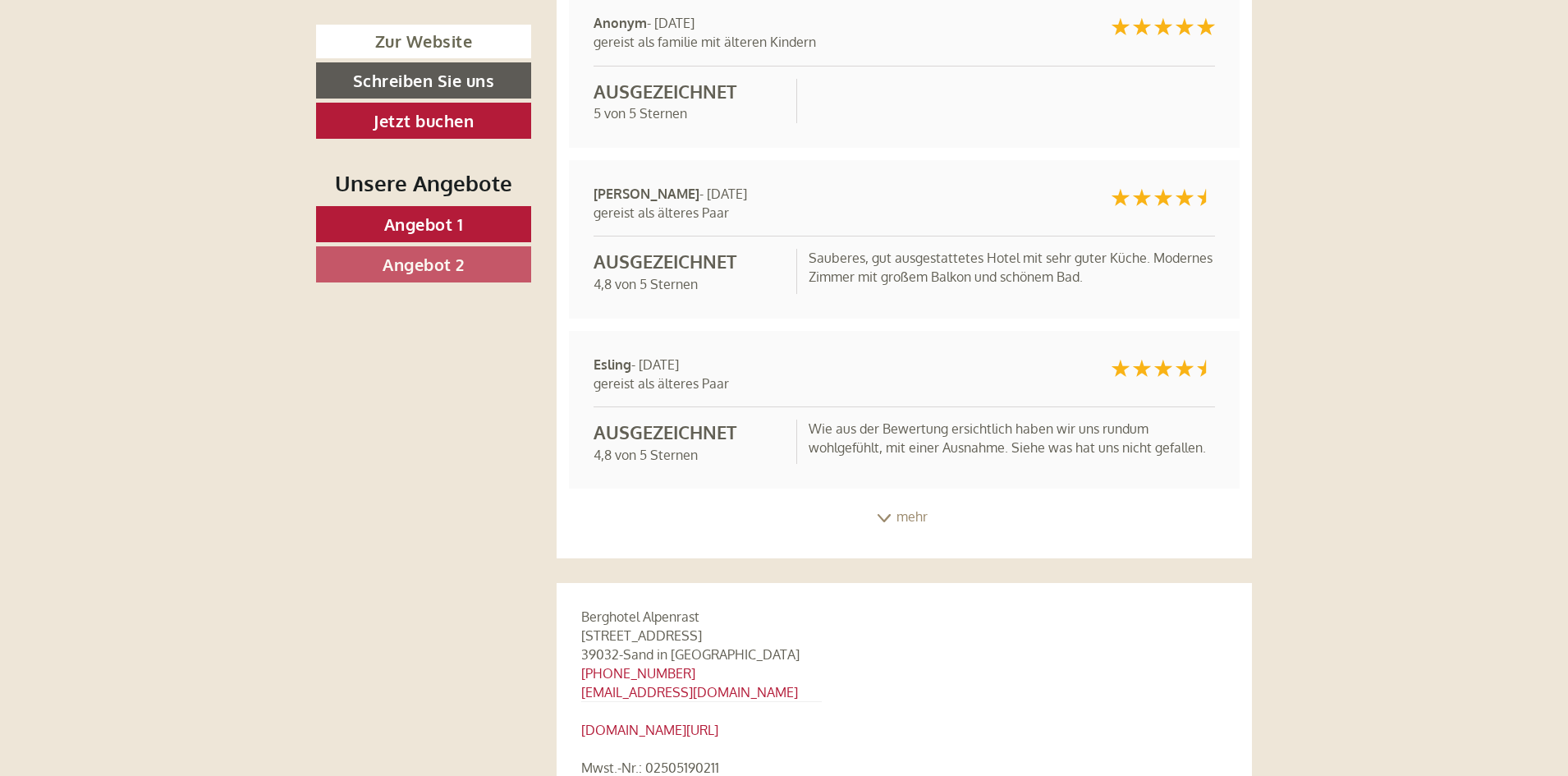
click at [879, 514] on icon at bounding box center [884, 518] width 17 height 8
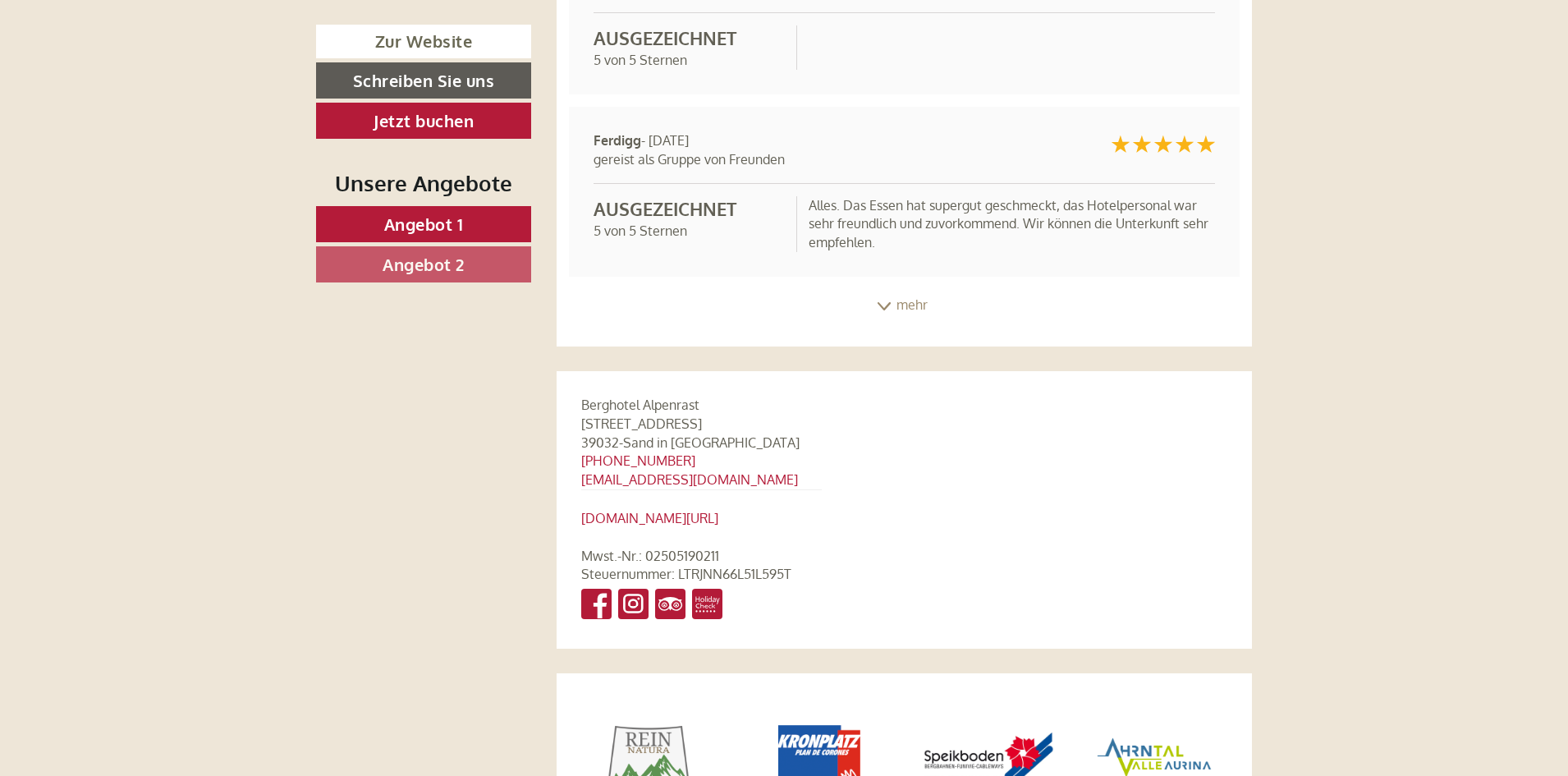
scroll to position [10254, 0]
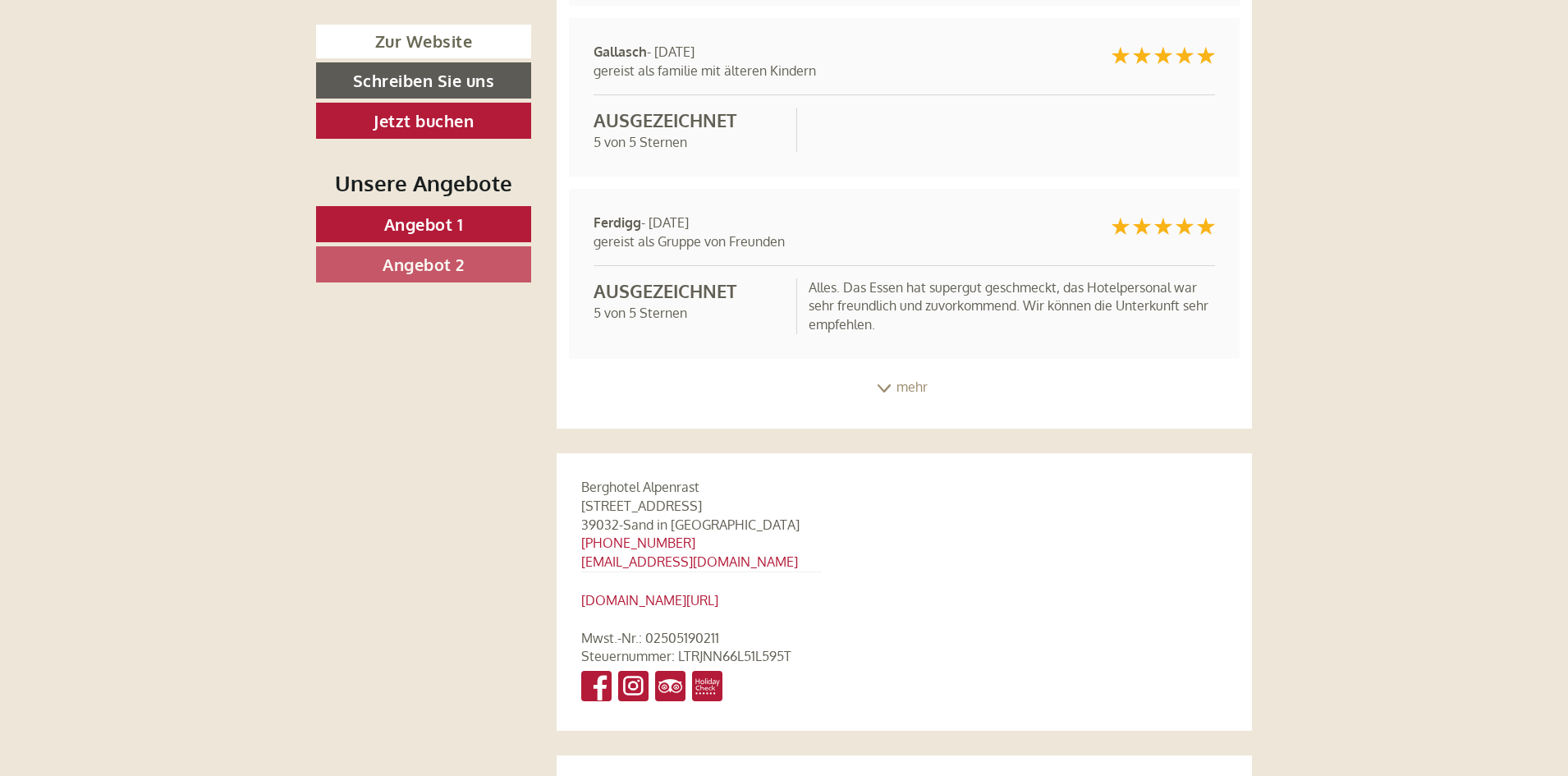
click at [883, 371] on div "mehr" at bounding box center [904, 387] width 696 height 32
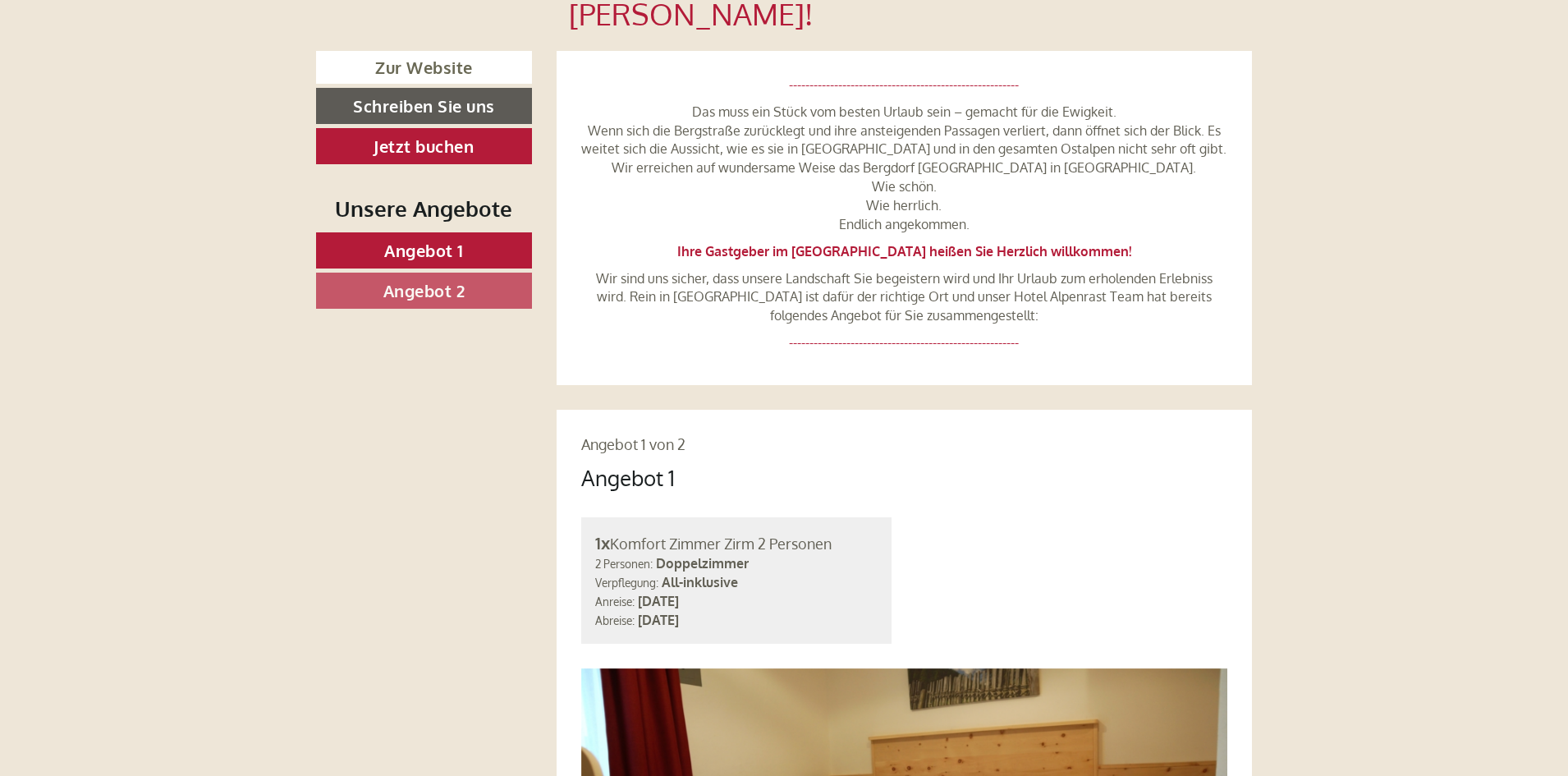
scroll to position [331, 0]
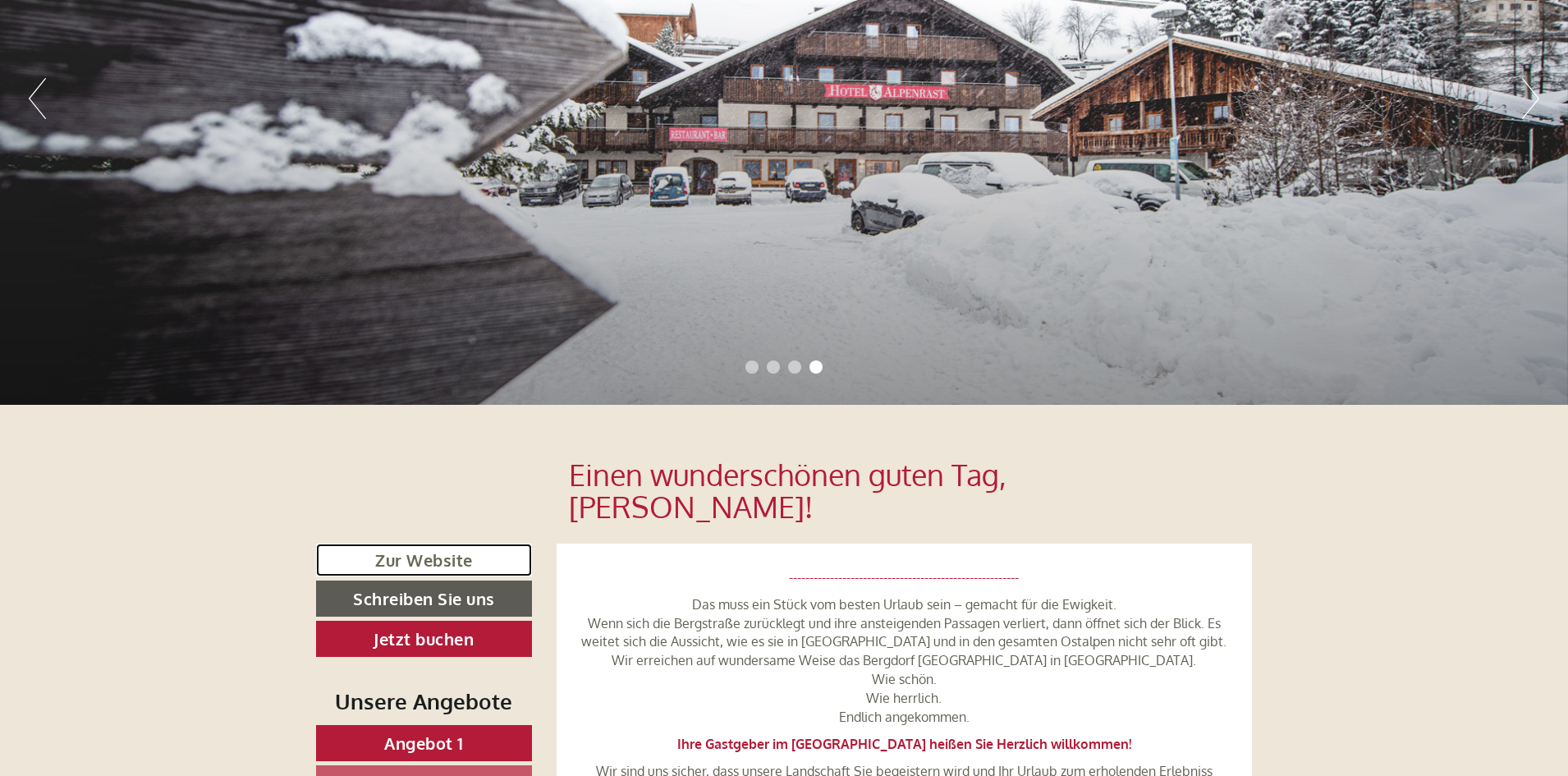
click at [435, 543] on link "Zur Website" at bounding box center [424, 560] width 216 height 34
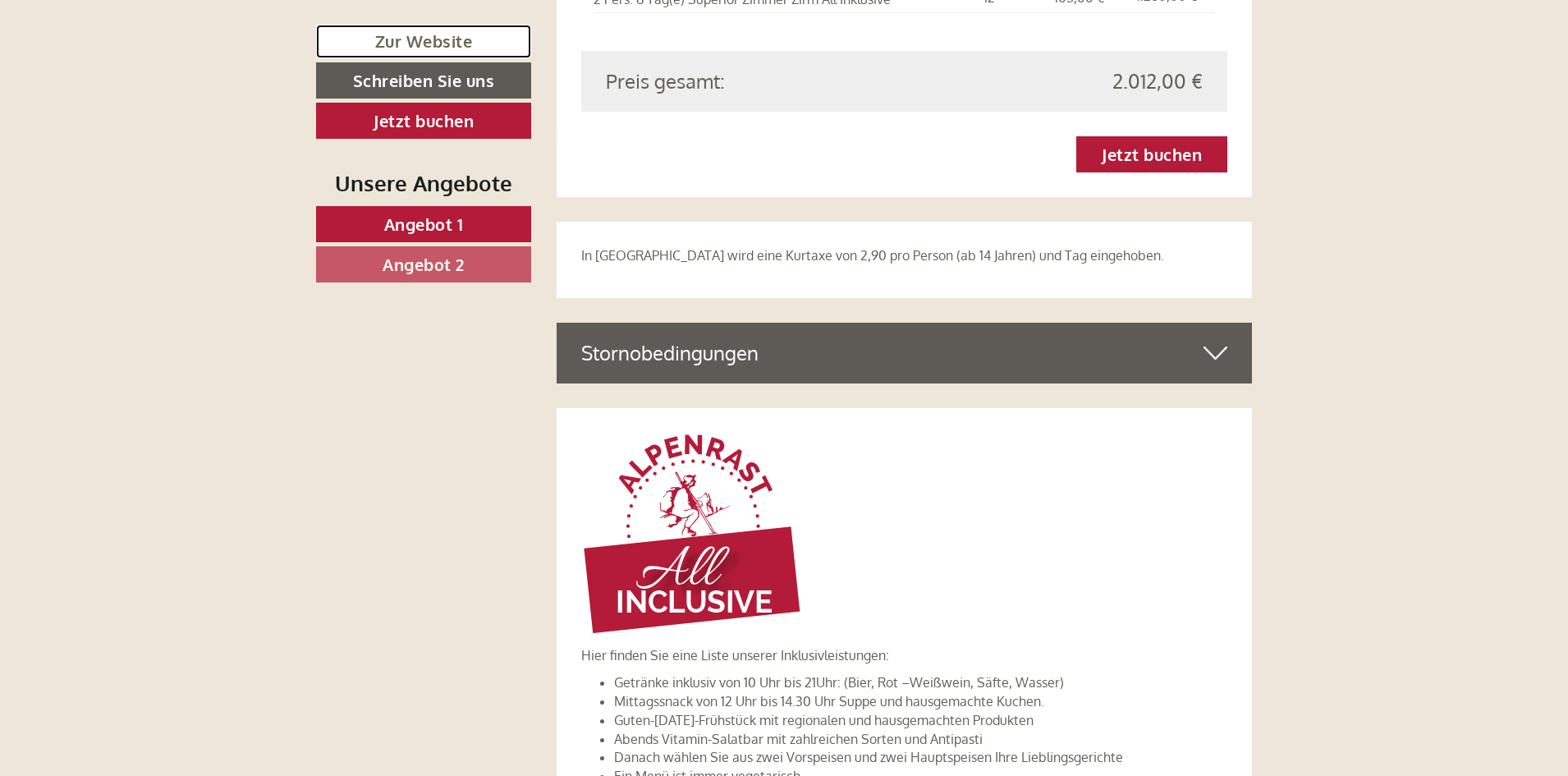
scroll to position [3941, 0]
